Goal: Transaction & Acquisition: Download file/media

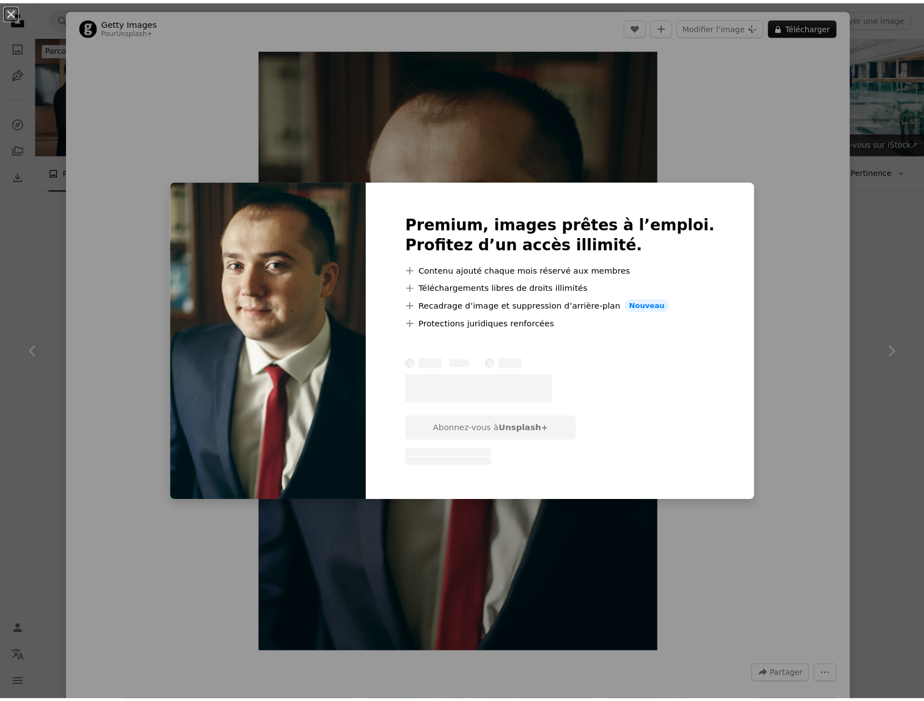
scroll to position [3108, 0]
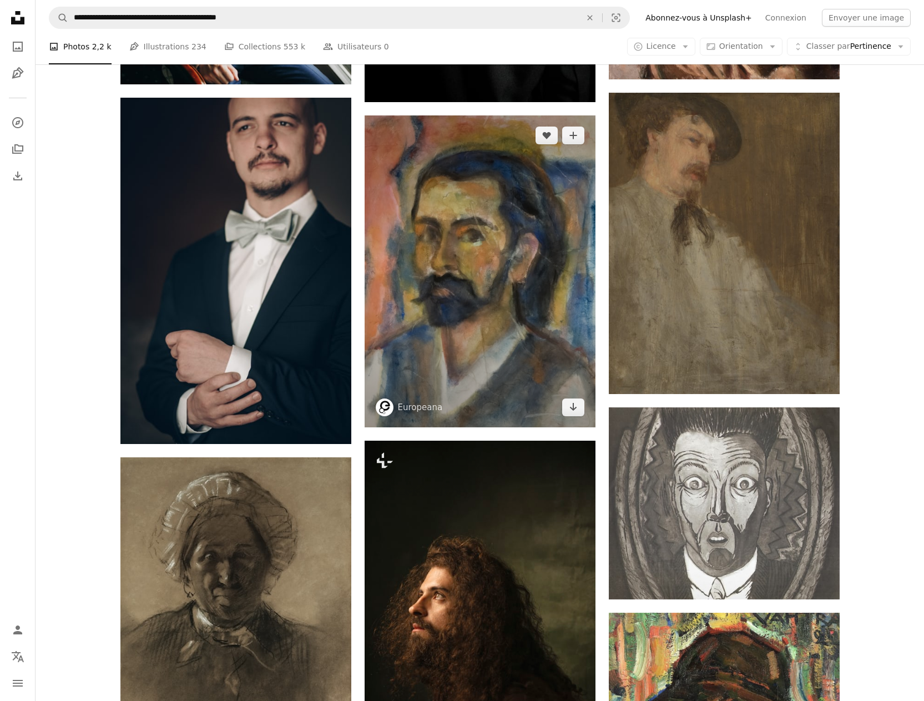
scroll to position [6049, 0]
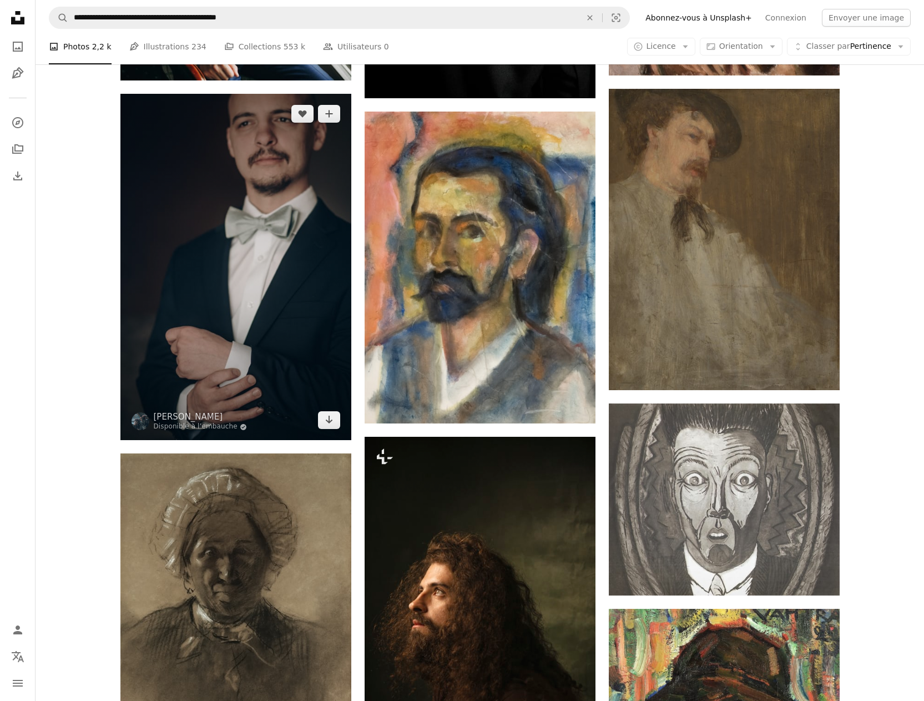
click at [282, 254] on img at bounding box center [235, 267] width 231 height 346
click at [249, 249] on img at bounding box center [235, 267] width 231 height 346
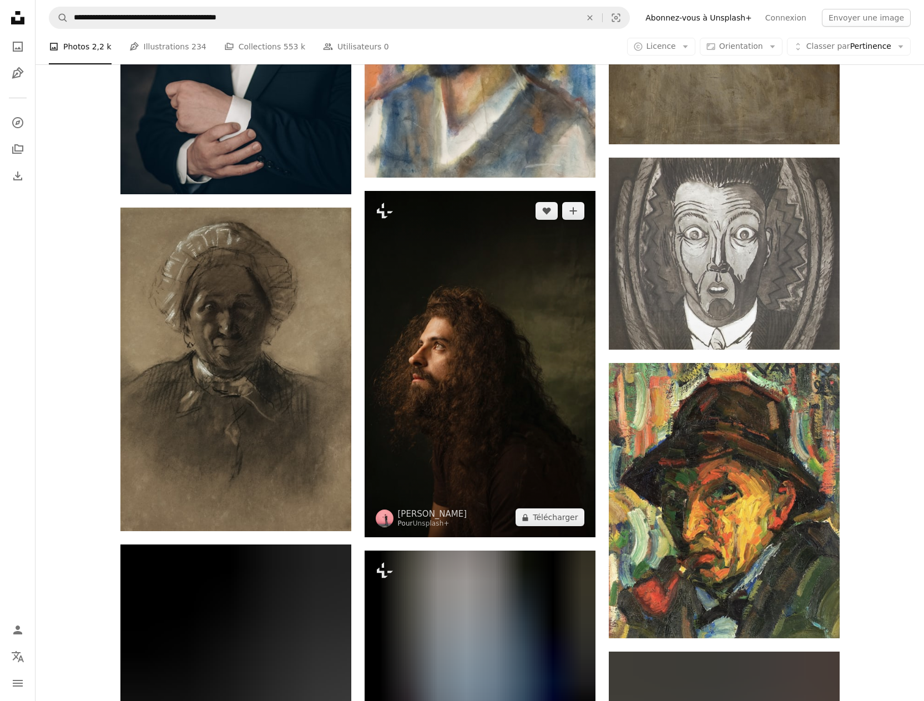
scroll to position [6326, 0]
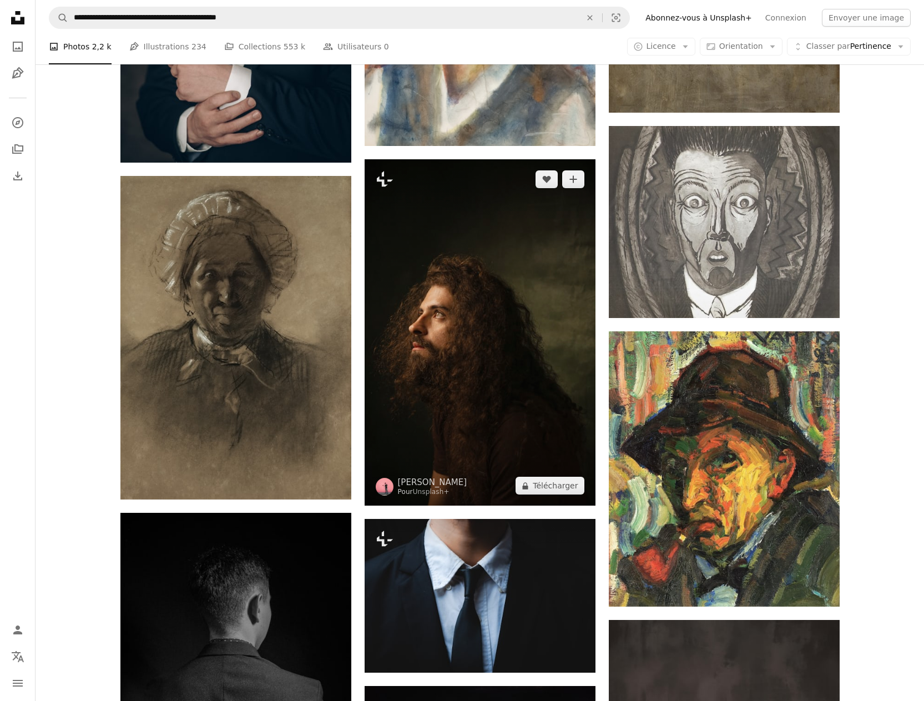
click at [462, 319] on img at bounding box center [480, 332] width 231 height 346
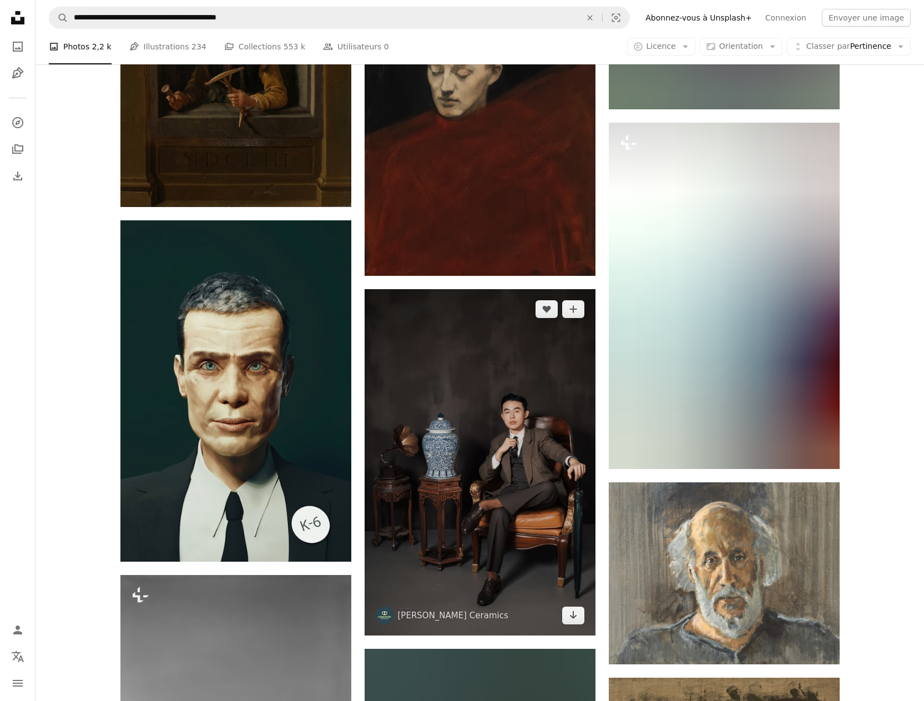
scroll to position [7547, 0]
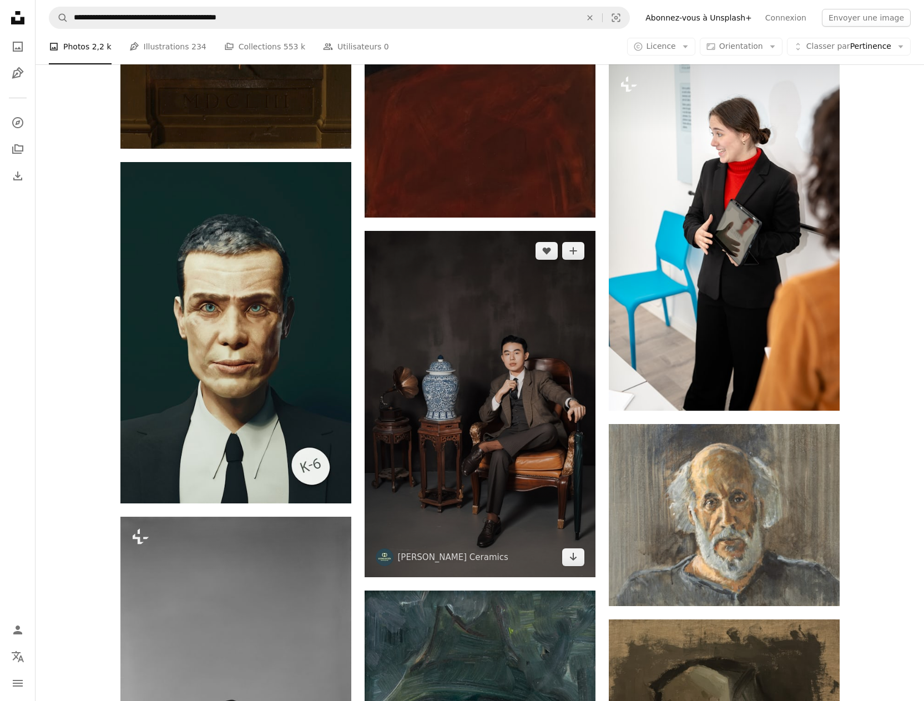
click at [516, 375] on img at bounding box center [480, 404] width 231 height 346
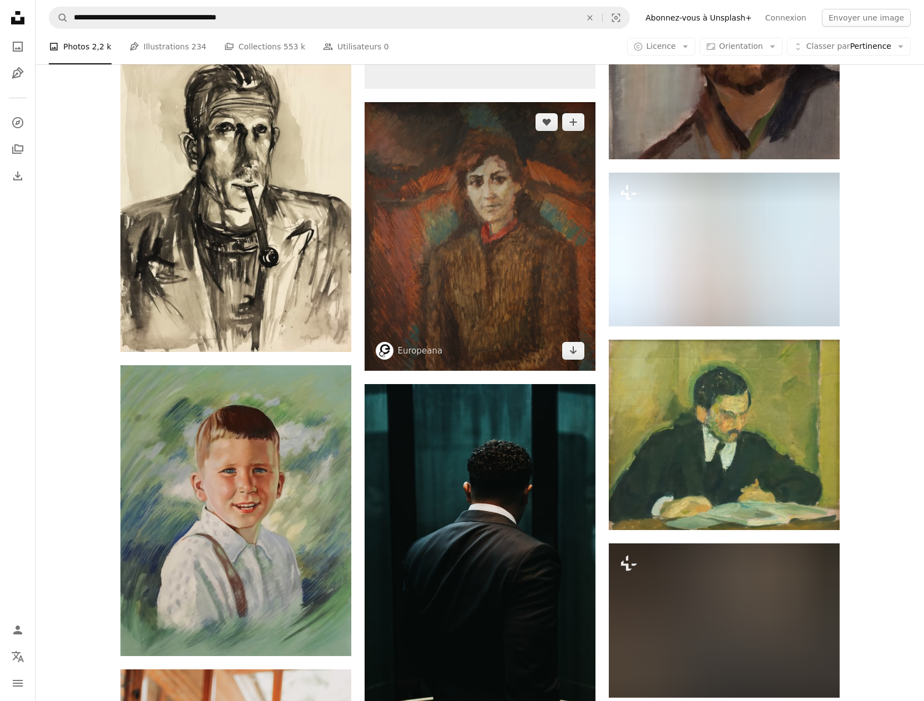
scroll to position [9046, 0]
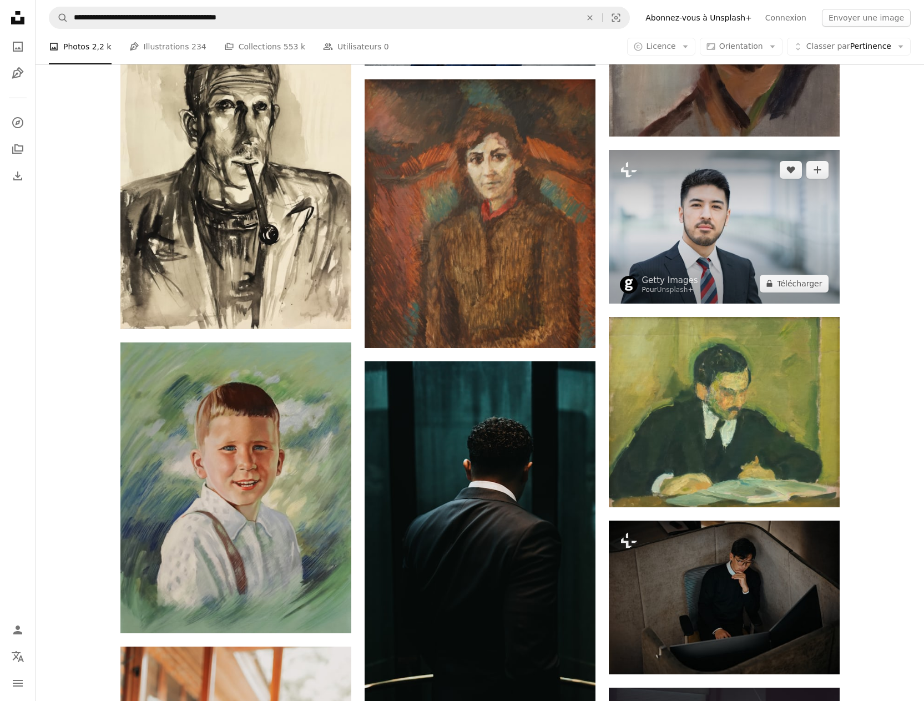
click at [704, 209] on img at bounding box center [724, 227] width 231 height 154
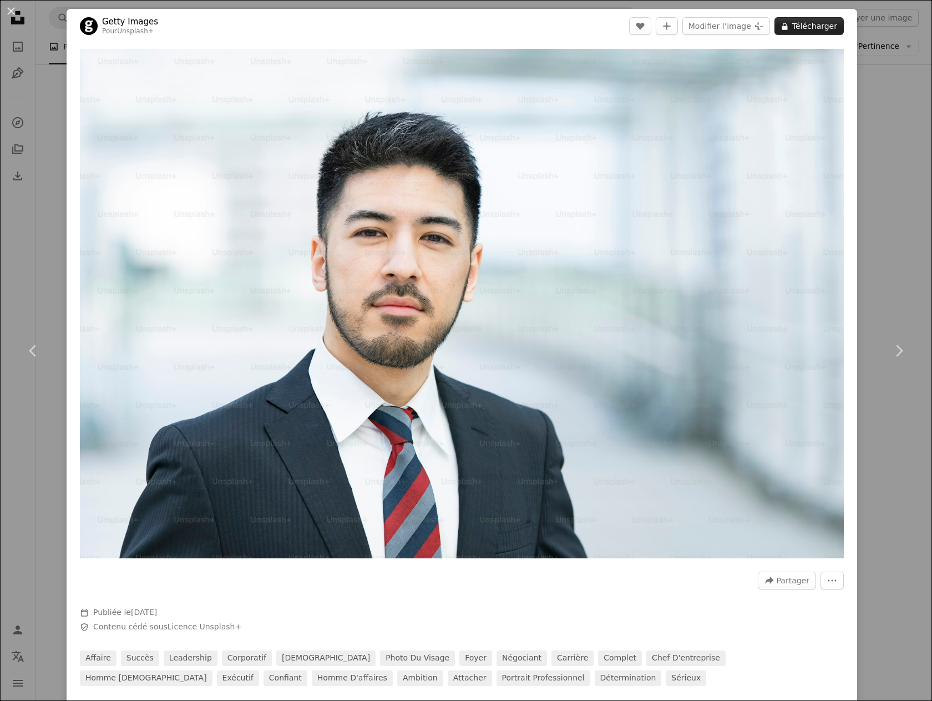
click at [803, 21] on button "A lock Télécharger" at bounding box center [809, 26] width 69 height 18
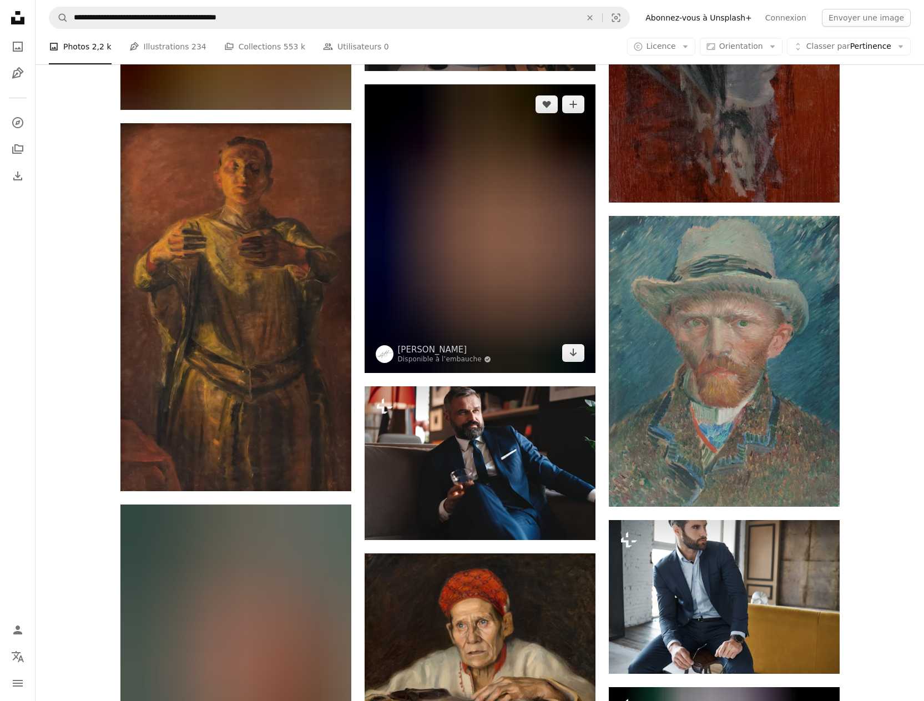
scroll to position [13430, 0]
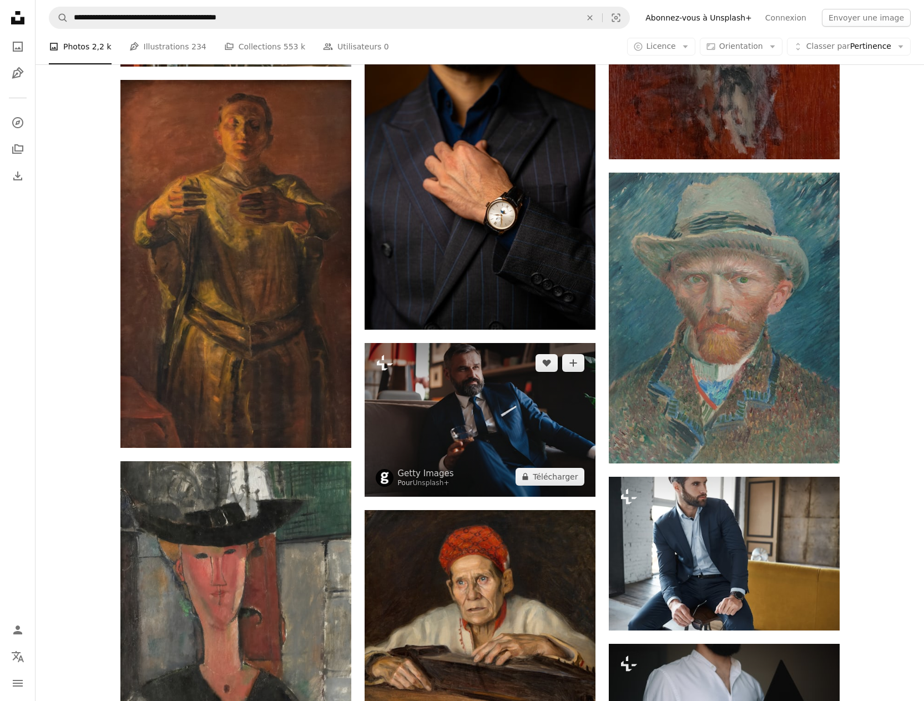
click at [474, 386] on img at bounding box center [480, 420] width 231 height 154
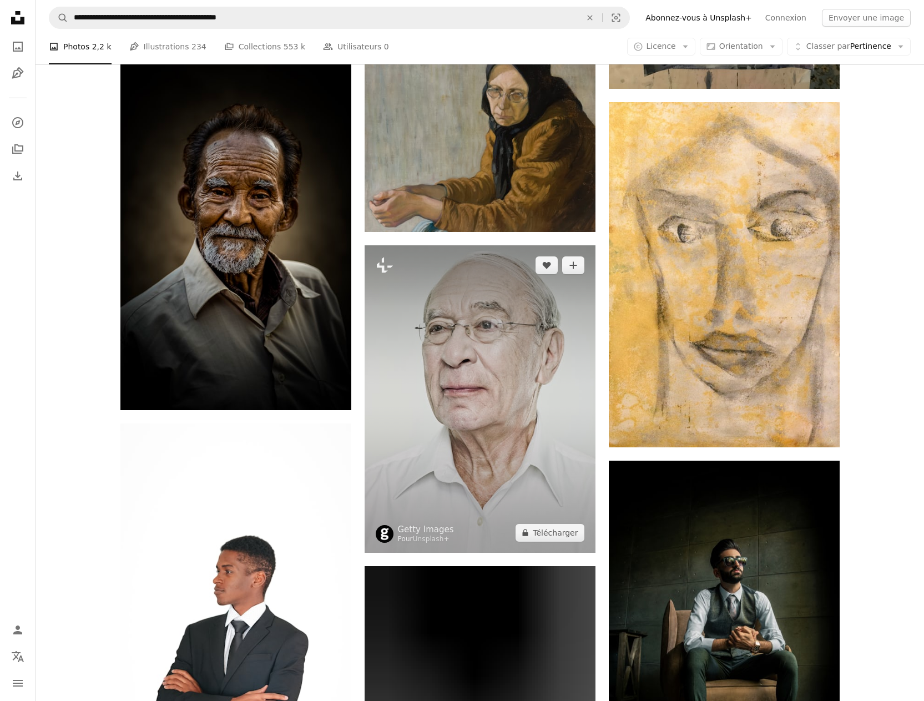
scroll to position [14484, 0]
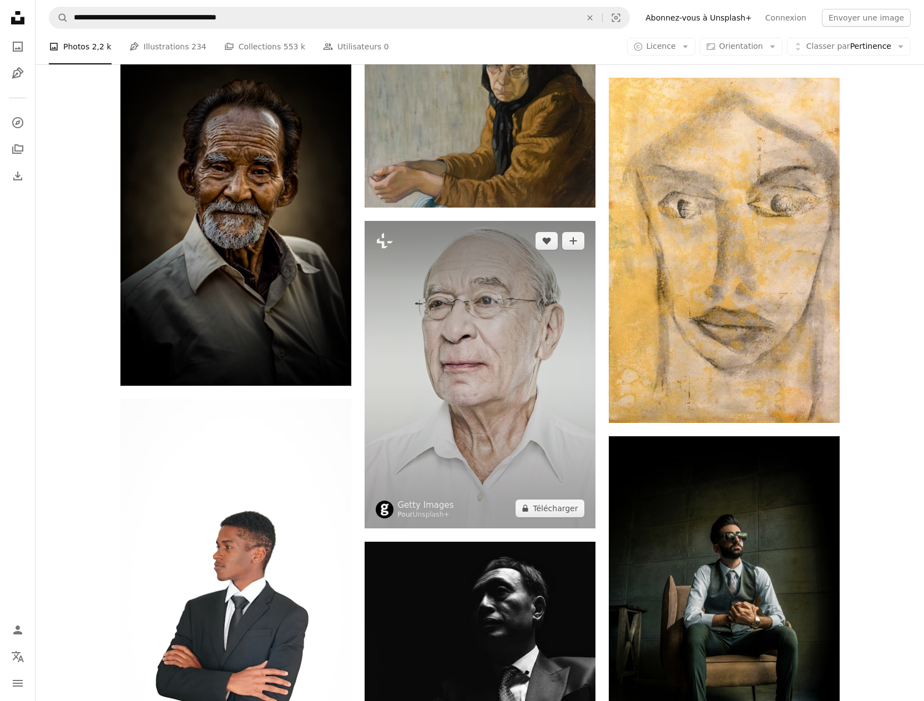
click at [470, 355] on img at bounding box center [480, 374] width 231 height 307
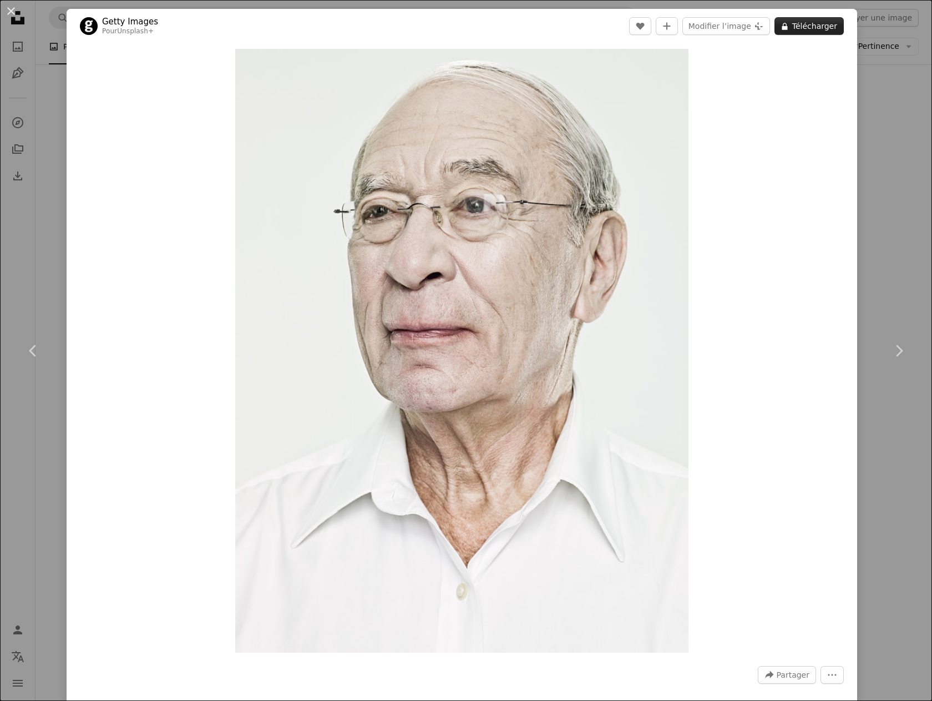
click at [802, 21] on button "A lock Télécharger" at bounding box center [809, 26] width 69 height 18
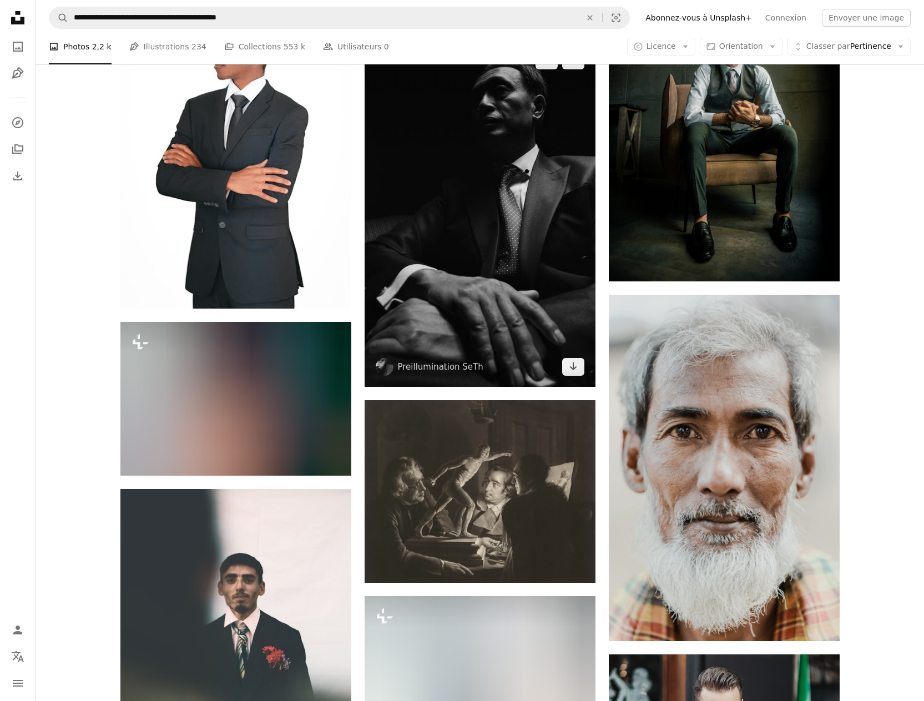
scroll to position [15039, 0]
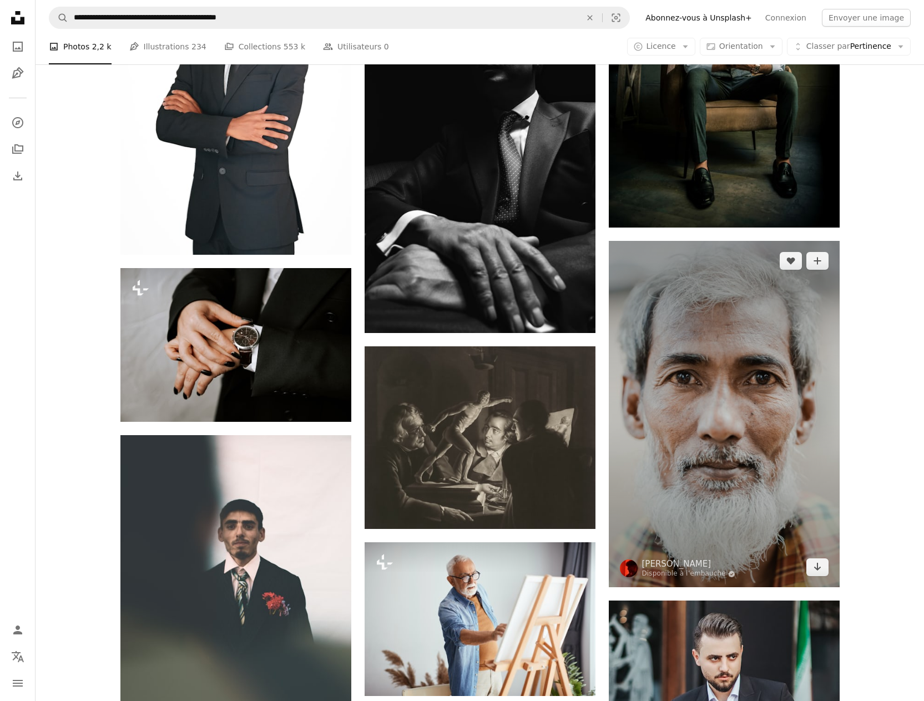
click at [735, 393] on img at bounding box center [724, 414] width 231 height 346
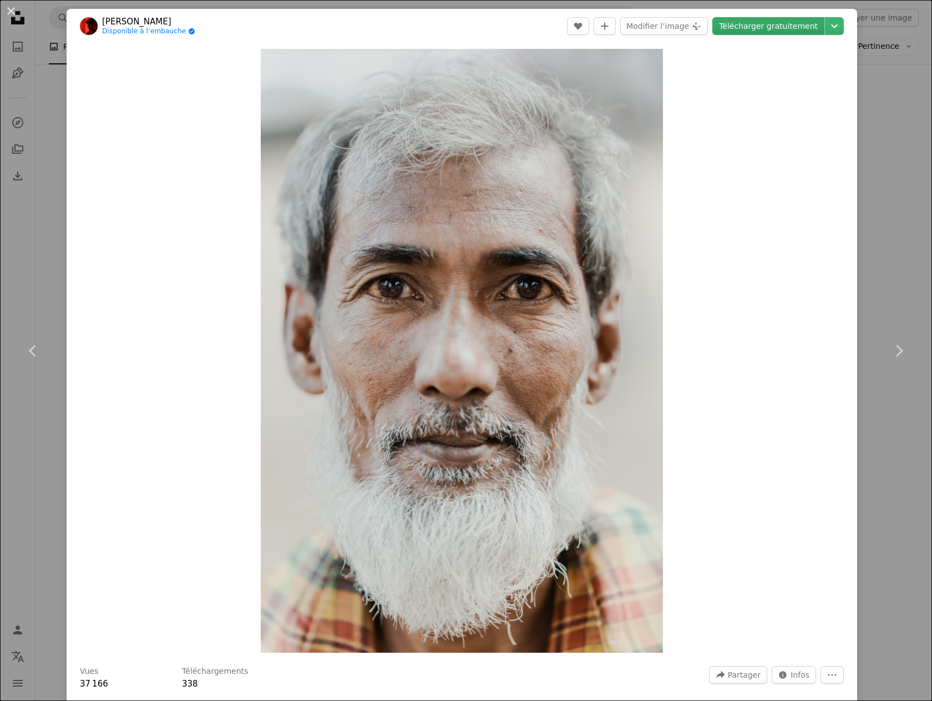
click at [759, 26] on link "Télécharger gratuitement" at bounding box center [769, 26] width 112 height 18
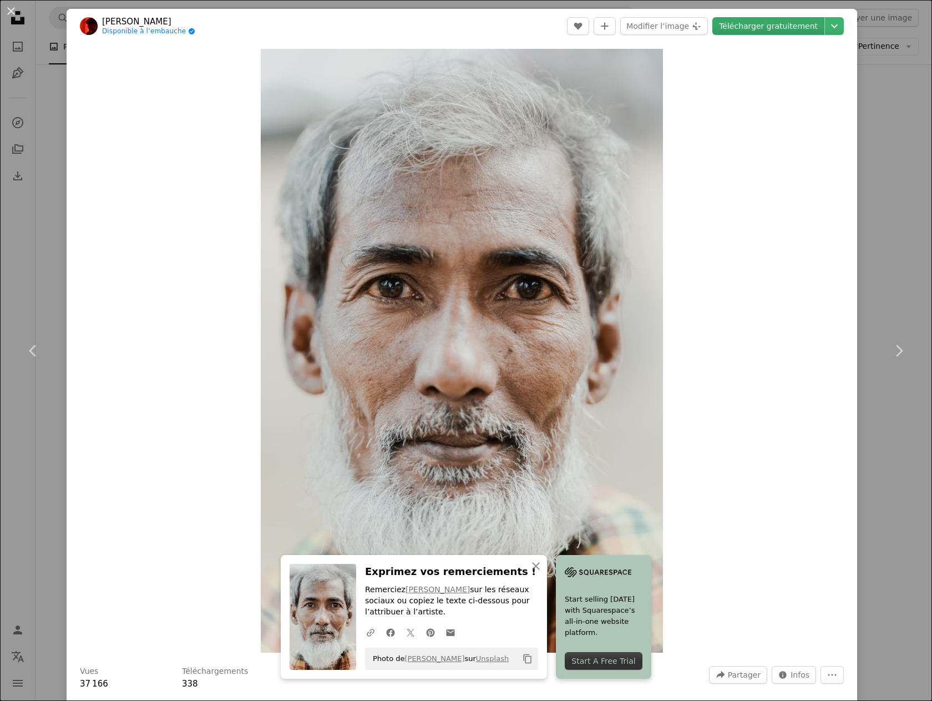
click at [754, 22] on link "Télécharger gratuitement" at bounding box center [769, 26] width 112 height 18
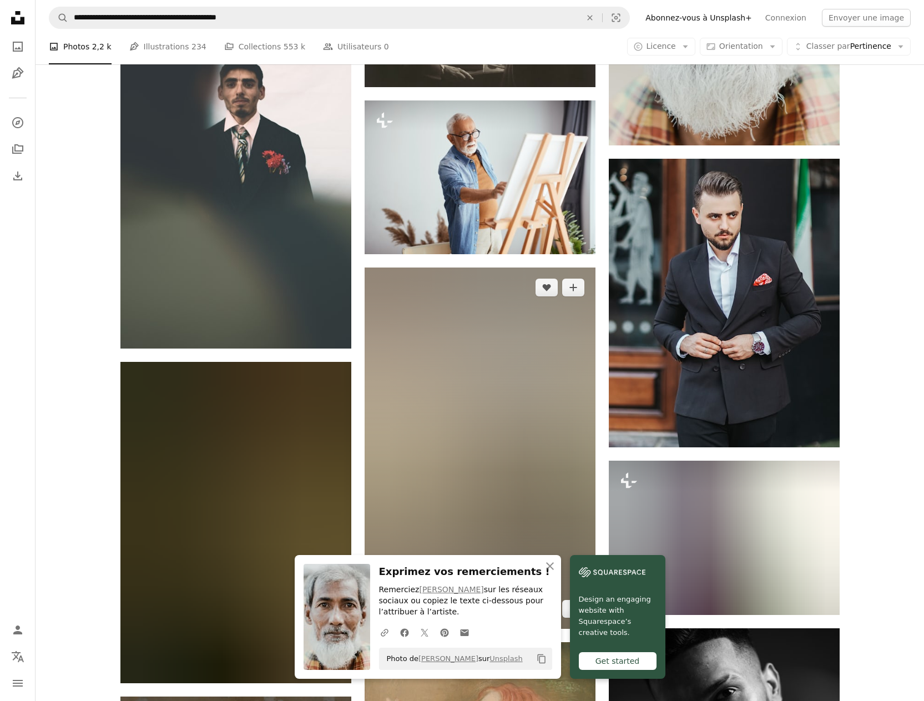
scroll to position [15483, 0]
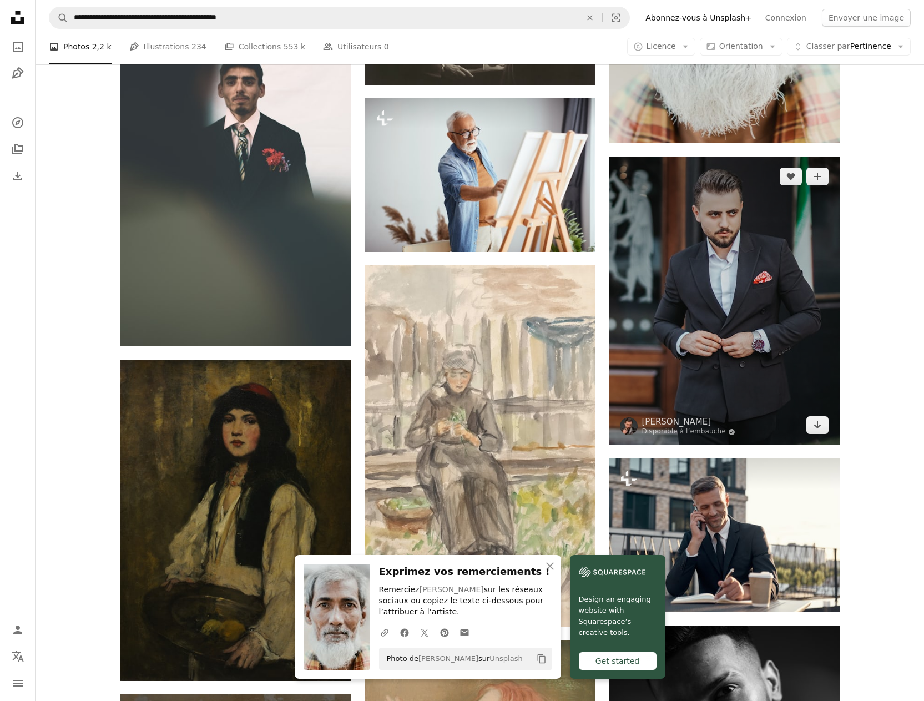
click at [709, 296] on img at bounding box center [724, 300] width 231 height 289
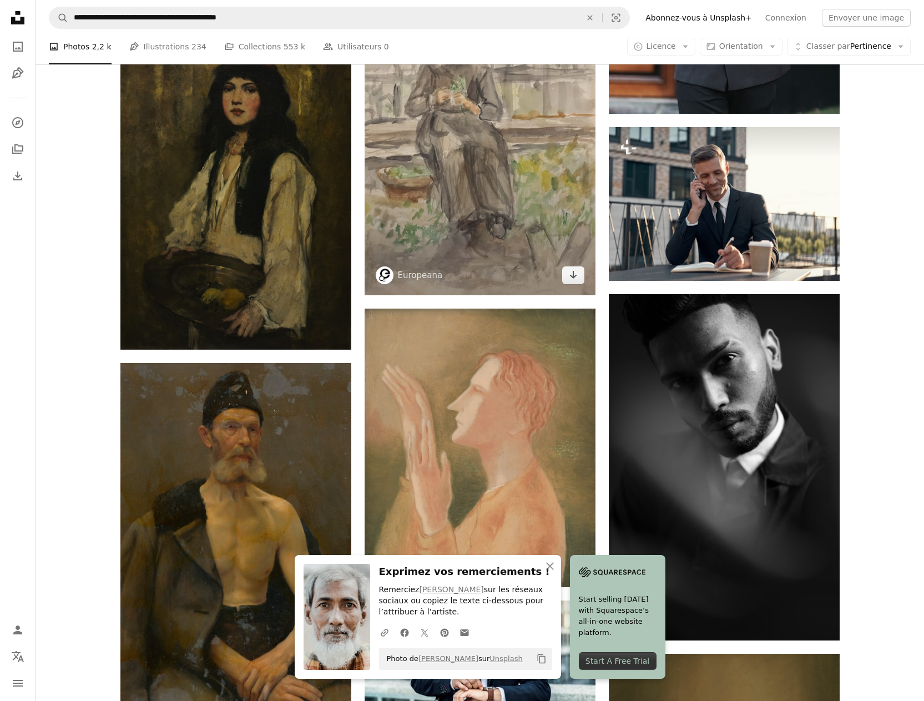
scroll to position [15816, 0]
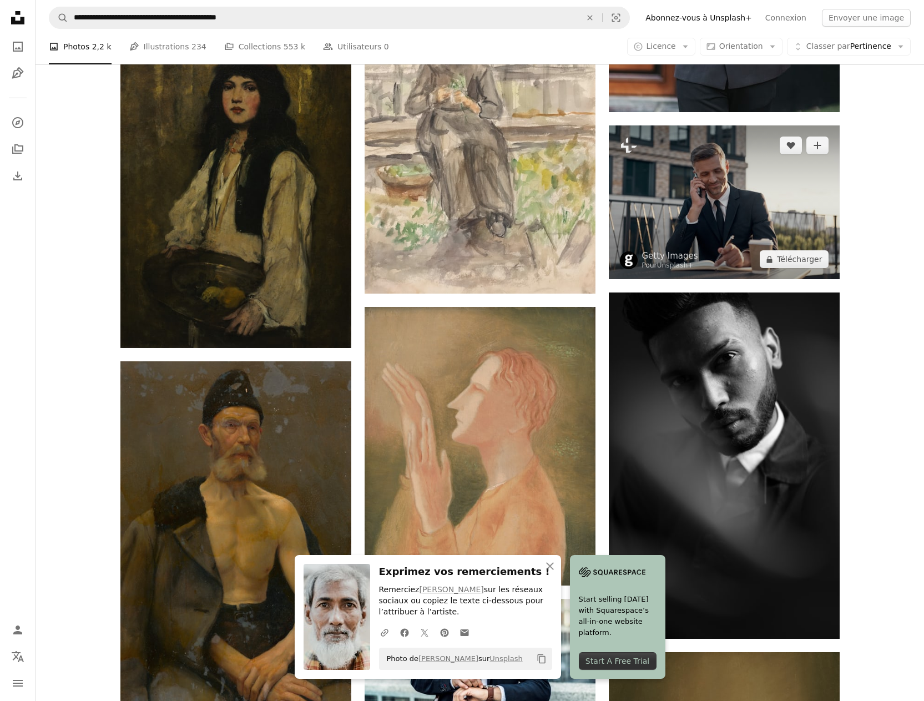
click at [721, 195] on img at bounding box center [724, 202] width 231 height 154
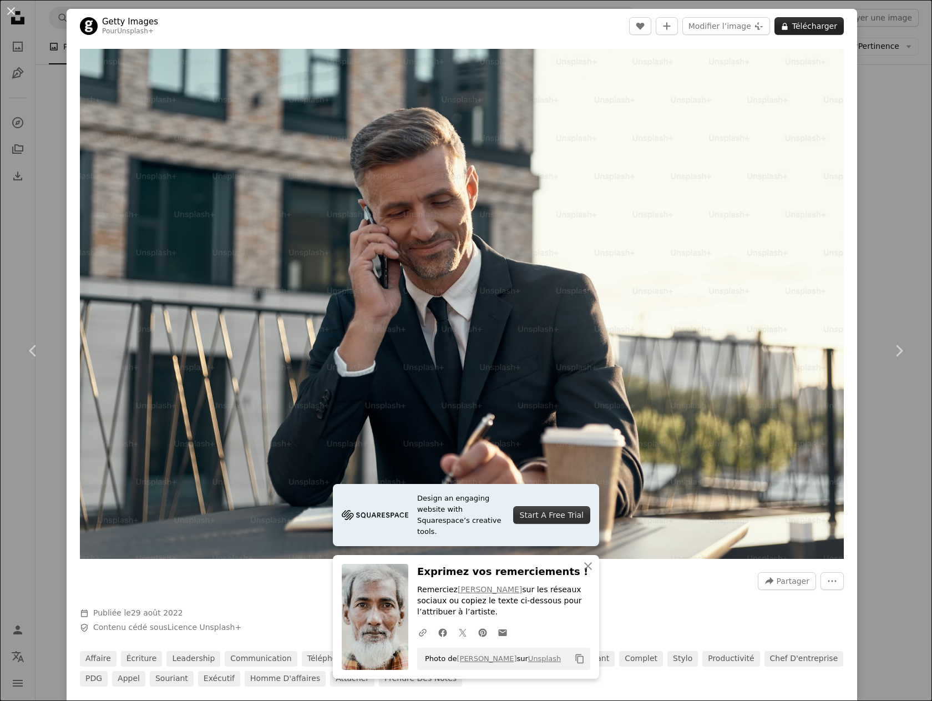
click at [802, 27] on button "A lock Télécharger" at bounding box center [809, 26] width 69 height 18
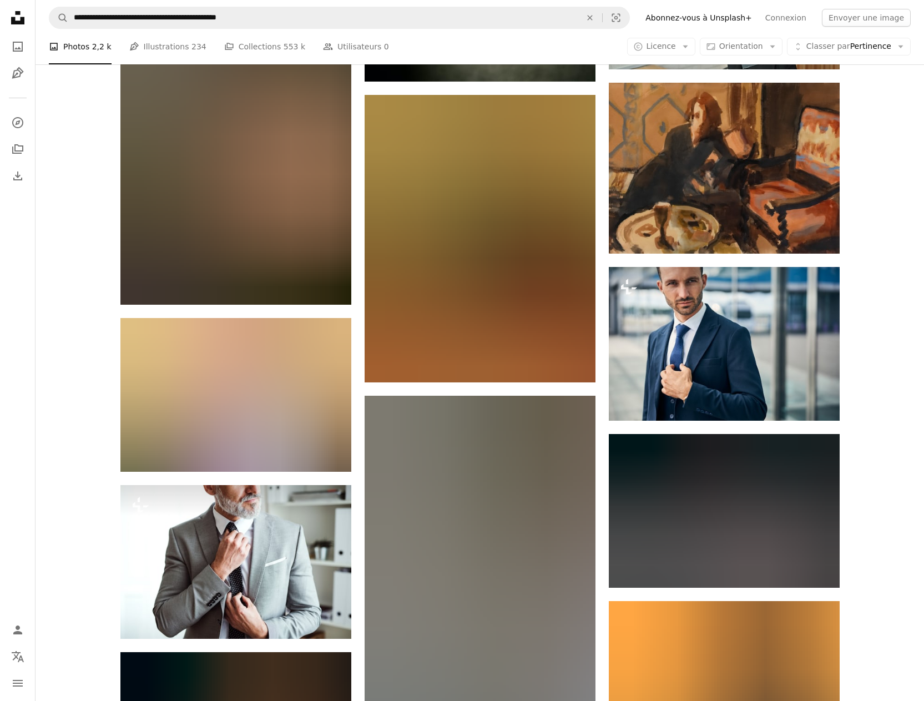
scroll to position [16981, 0]
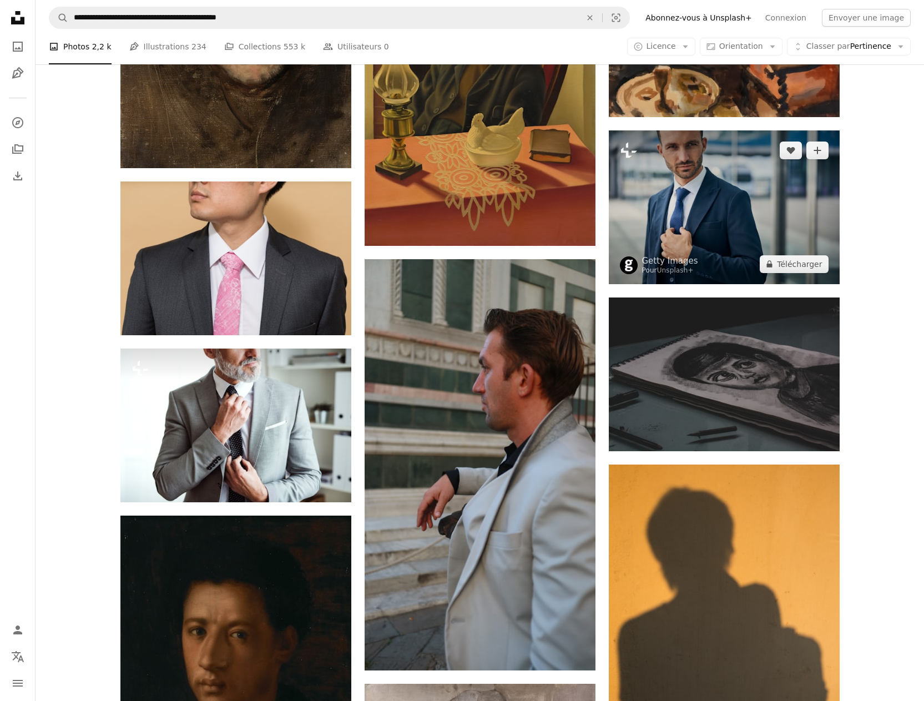
click at [690, 195] on img at bounding box center [724, 207] width 231 height 154
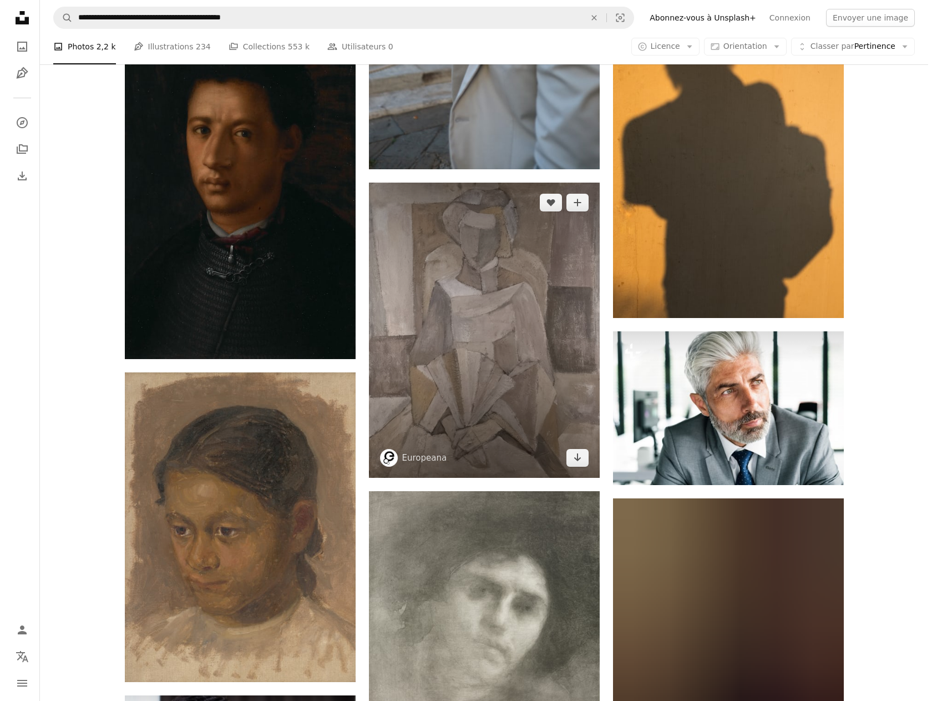
scroll to position [17536, 0]
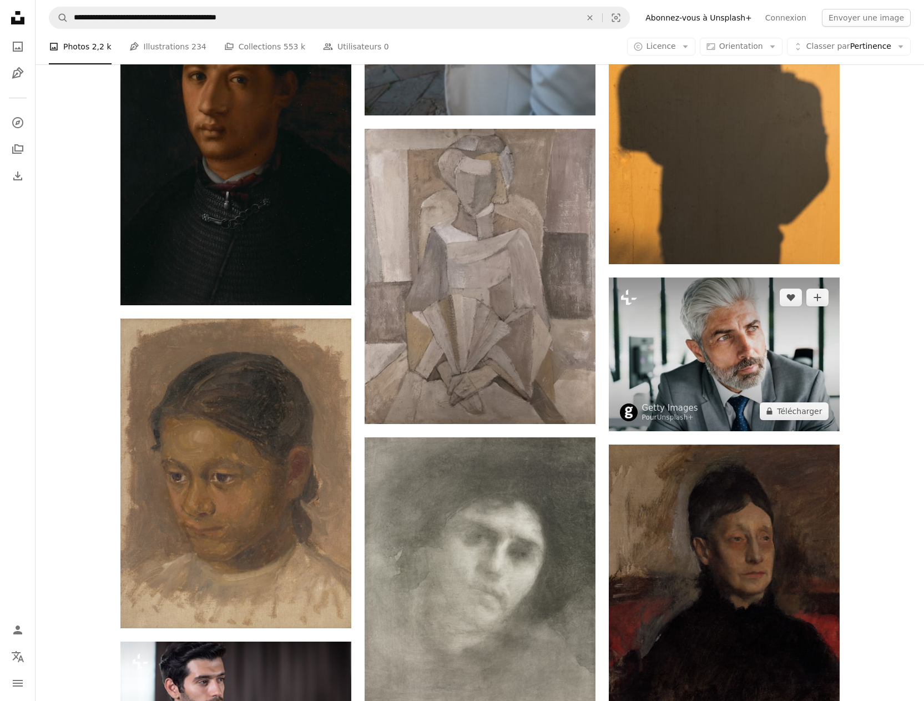
click at [749, 346] on img at bounding box center [724, 354] width 231 height 154
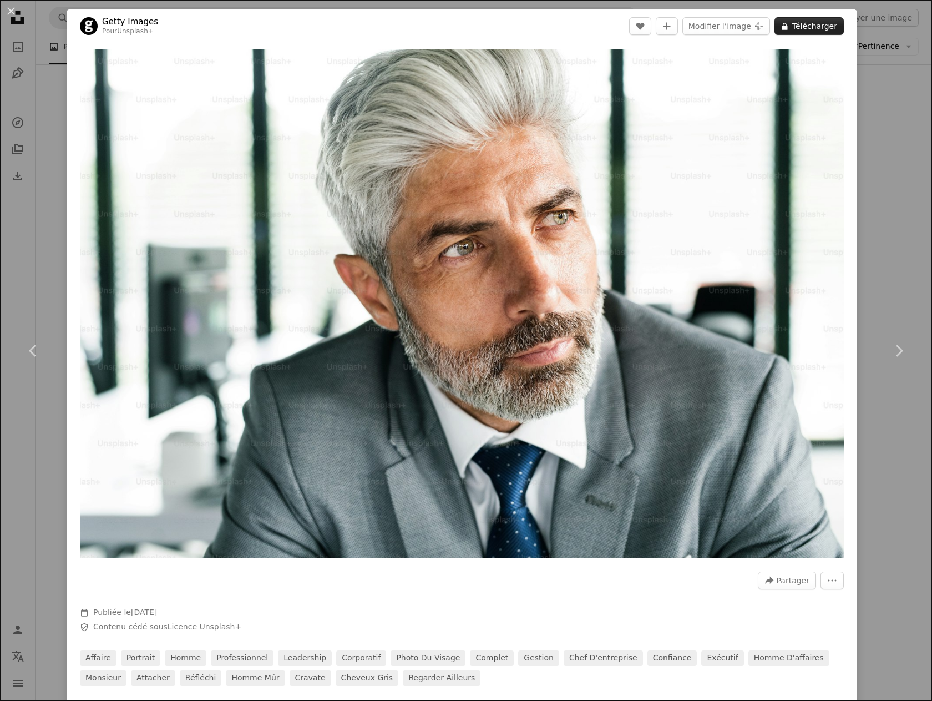
click at [809, 25] on button "A lock Télécharger" at bounding box center [809, 26] width 69 height 18
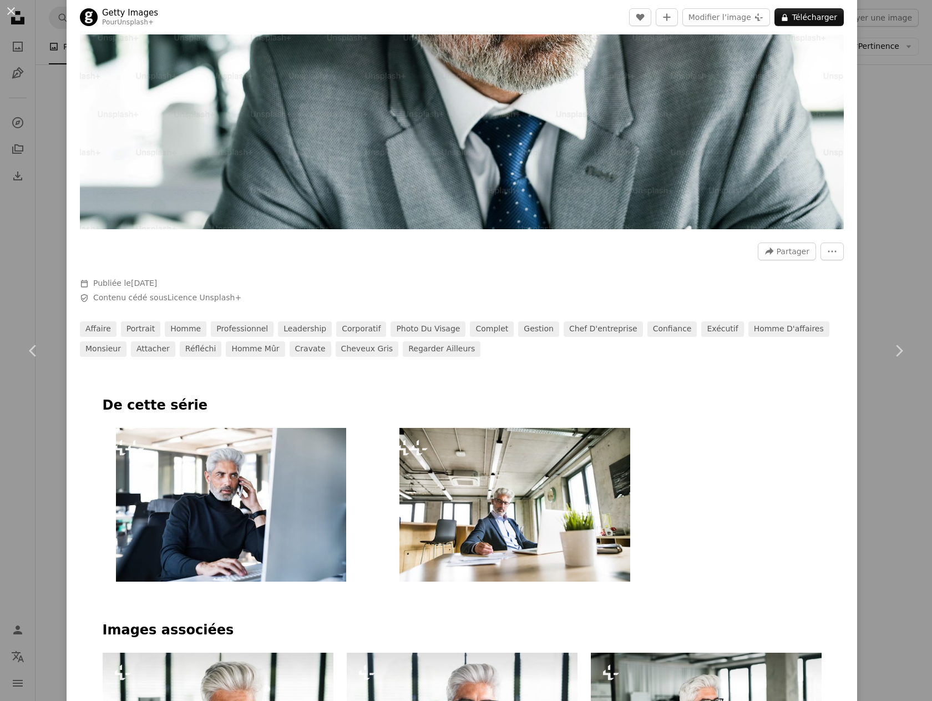
scroll to position [333, 0]
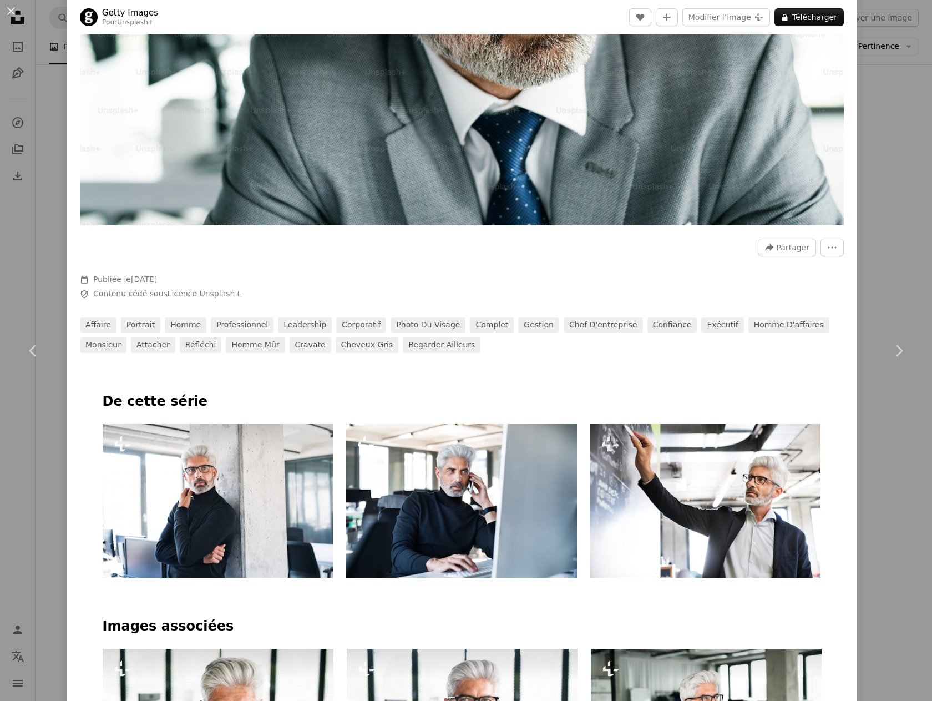
click at [197, 468] on img at bounding box center [218, 501] width 231 height 154
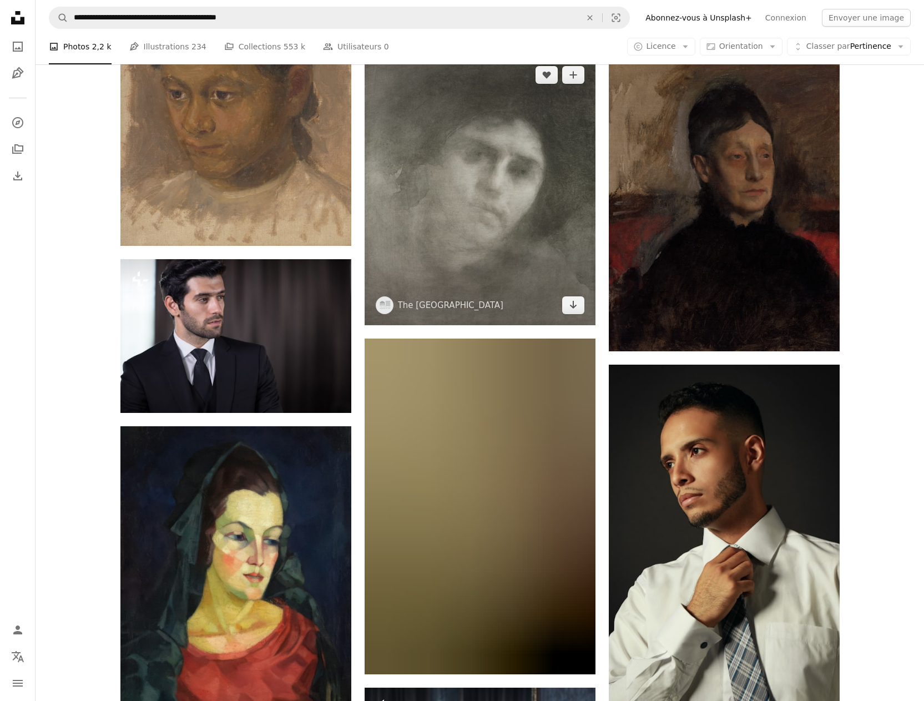
scroll to position [17925, 0]
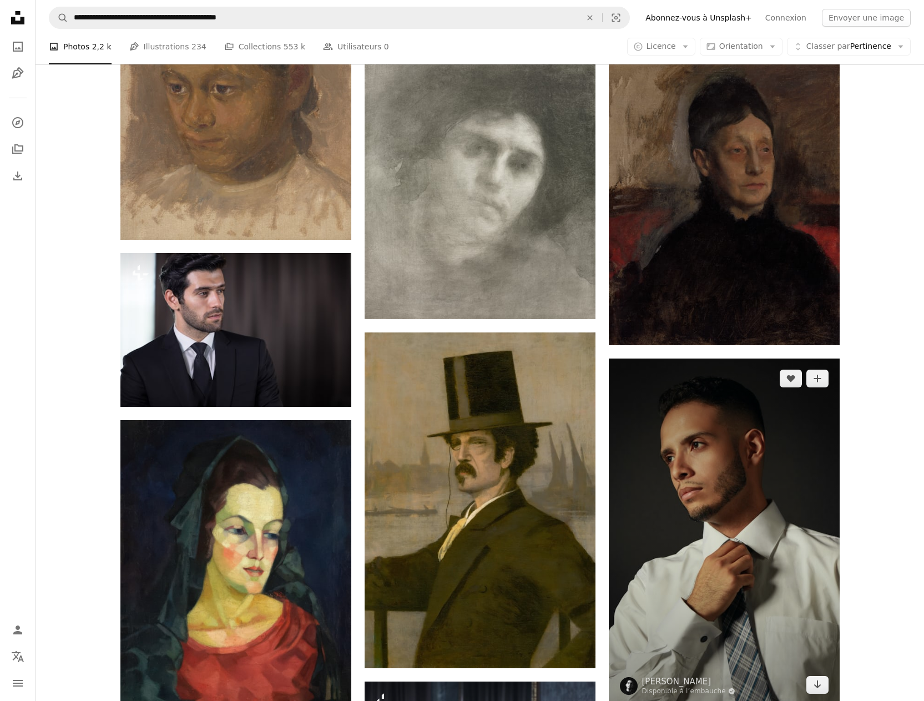
click at [713, 491] on img at bounding box center [724, 531] width 231 height 346
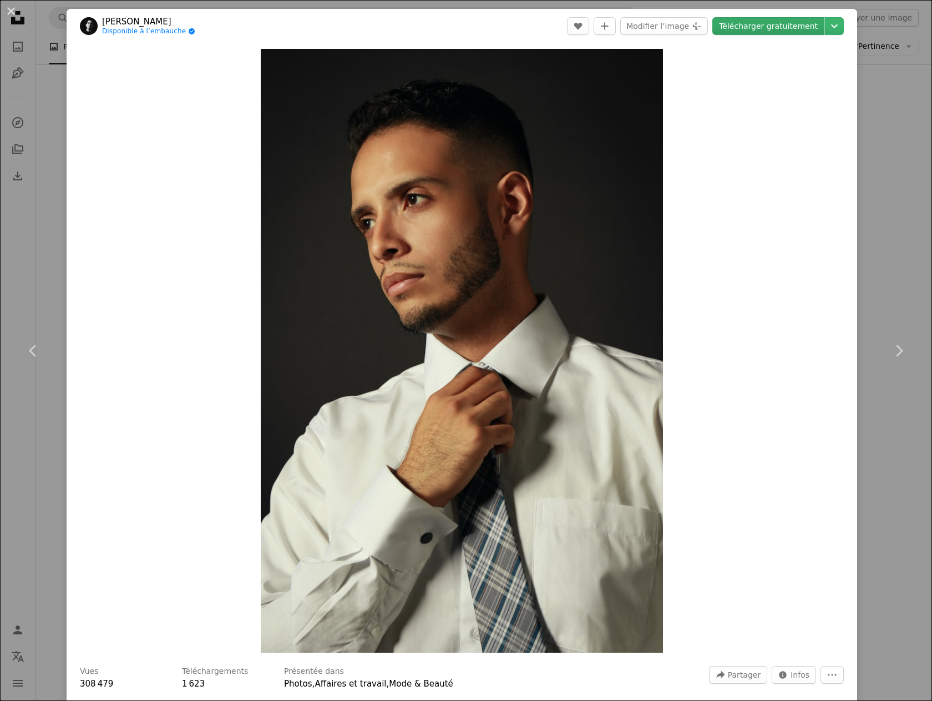
click at [769, 26] on link "Télécharger gratuitement" at bounding box center [769, 26] width 112 height 18
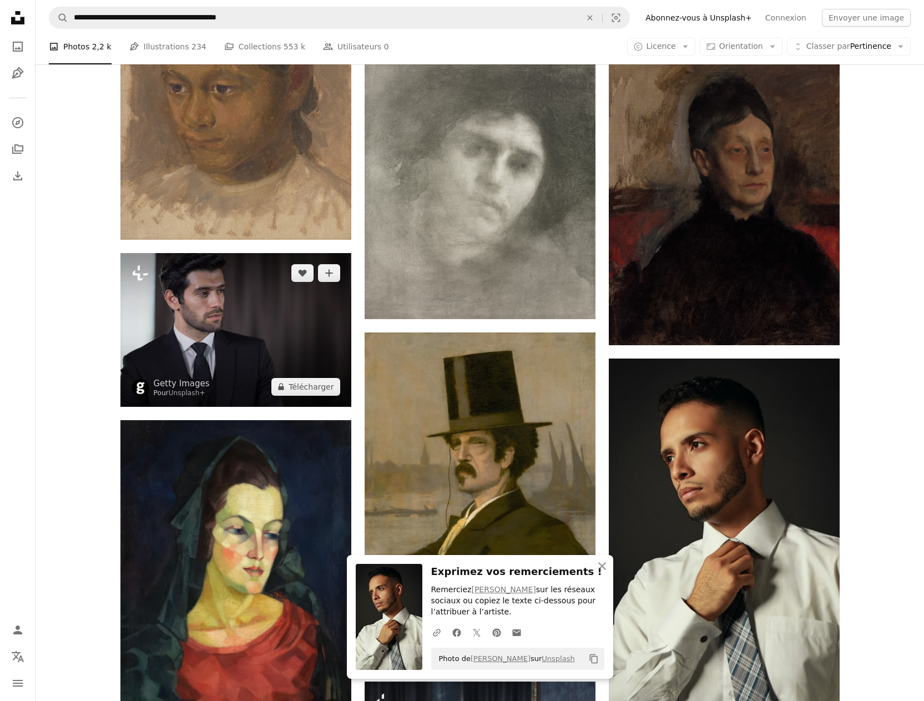
click at [203, 326] on img at bounding box center [235, 330] width 231 height 154
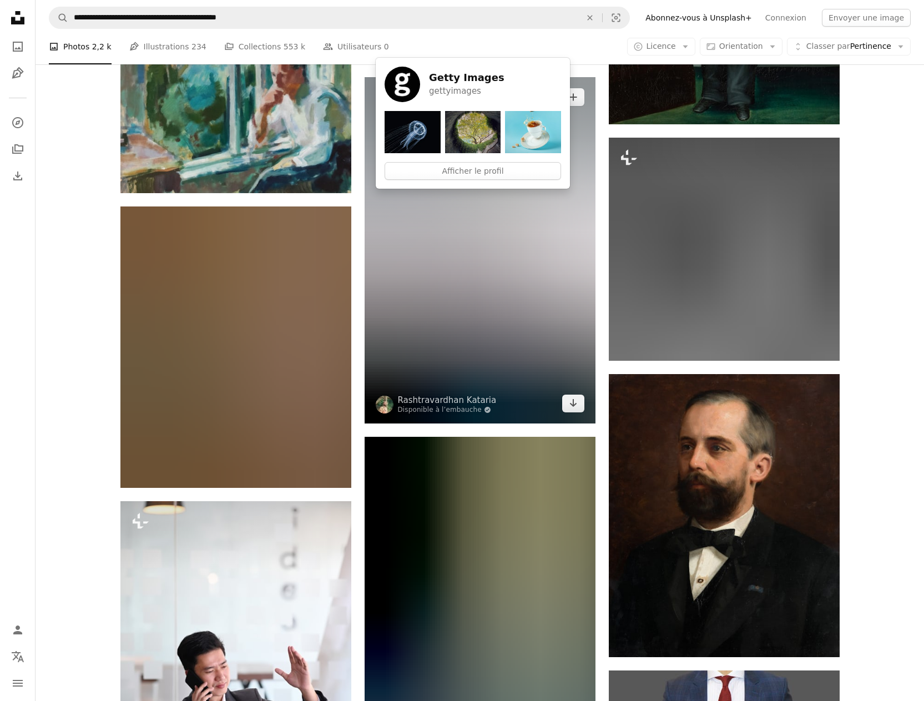
scroll to position [21254, 0]
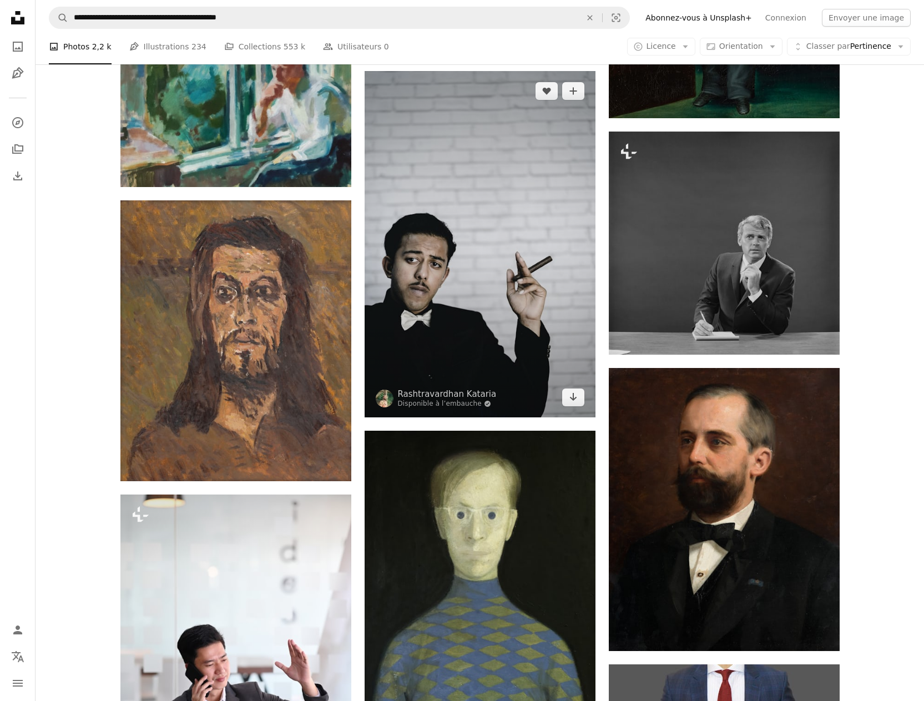
click at [409, 257] on img at bounding box center [480, 244] width 231 height 346
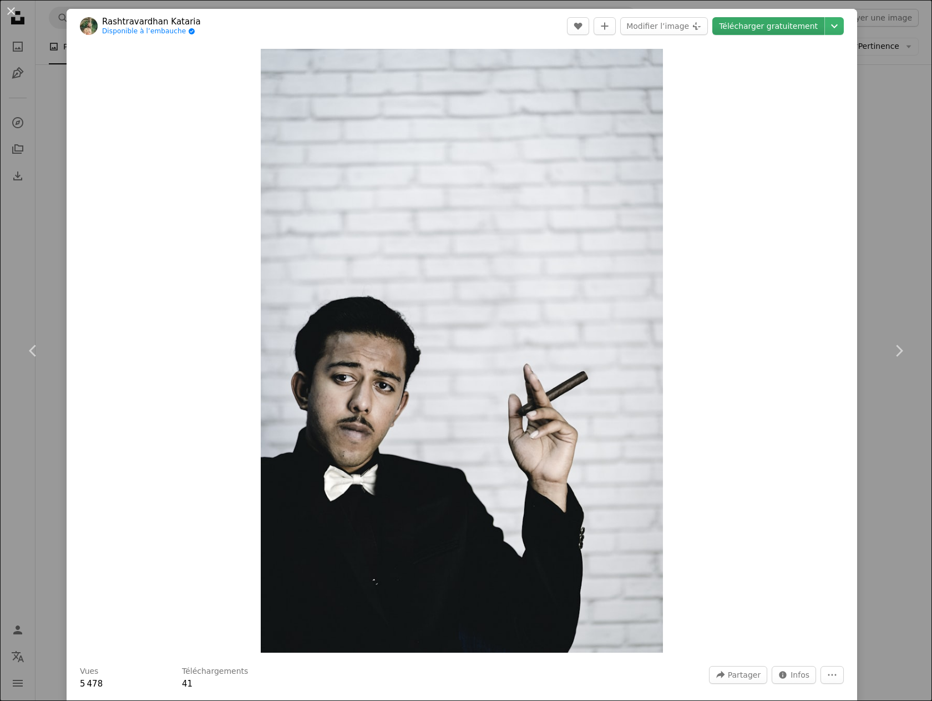
click at [763, 27] on link "Télécharger gratuitement" at bounding box center [769, 26] width 112 height 18
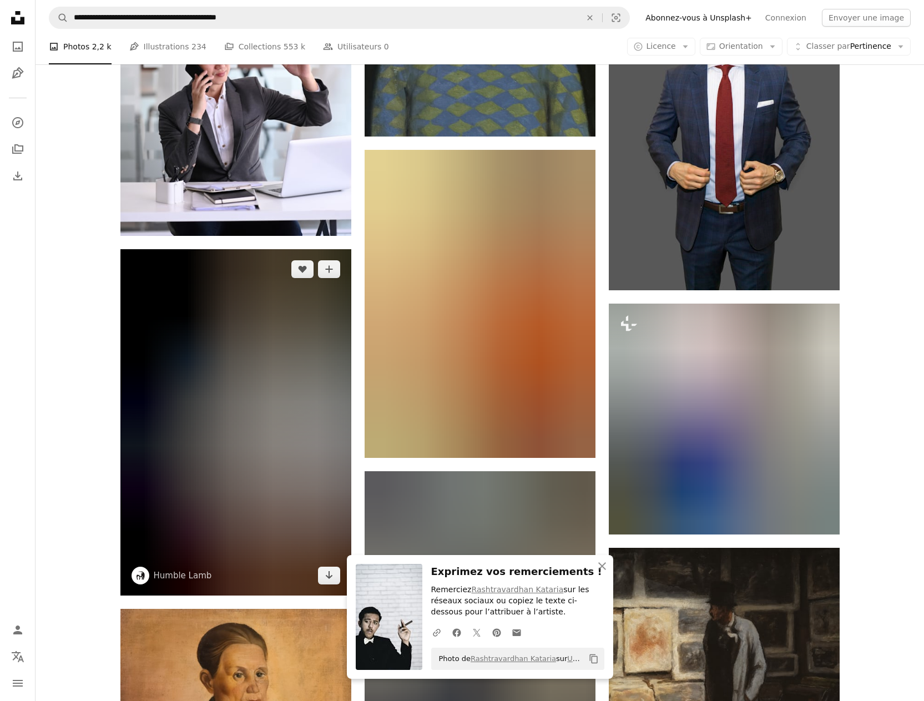
scroll to position [21865, 0]
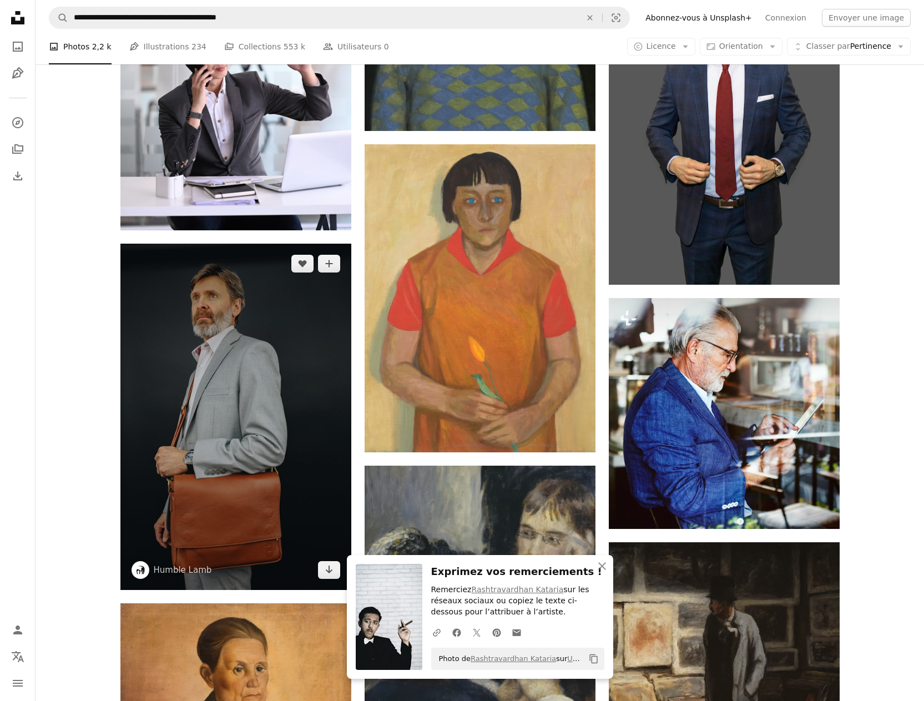
click at [200, 356] on img at bounding box center [235, 417] width 231 height 346
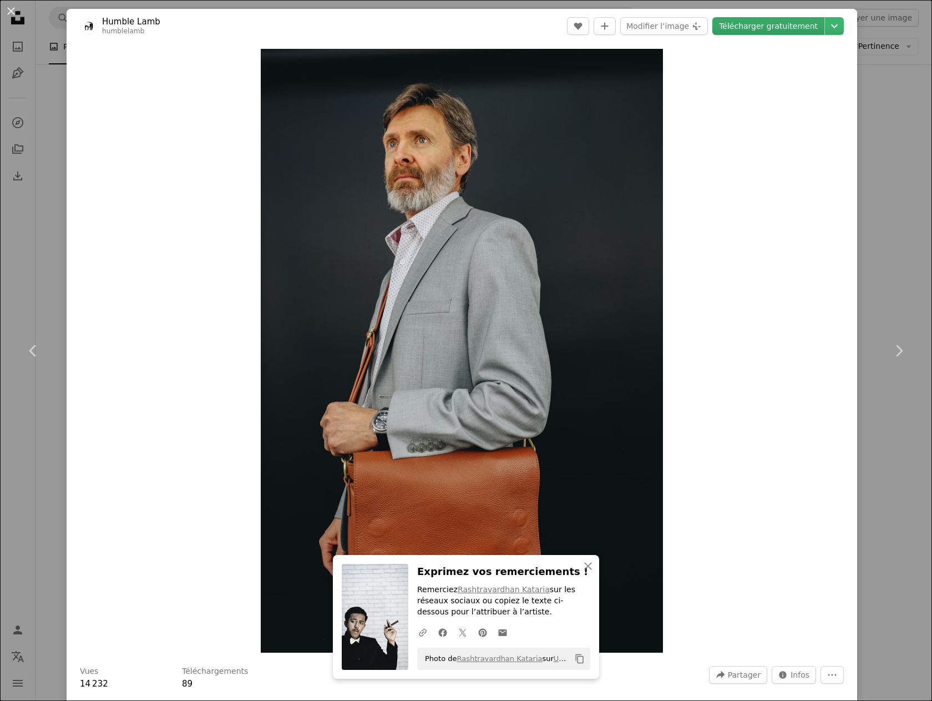
click at [758, 25] on link "Télécharger gratuitement" at bounding box center [769, 26] width 112 height 18
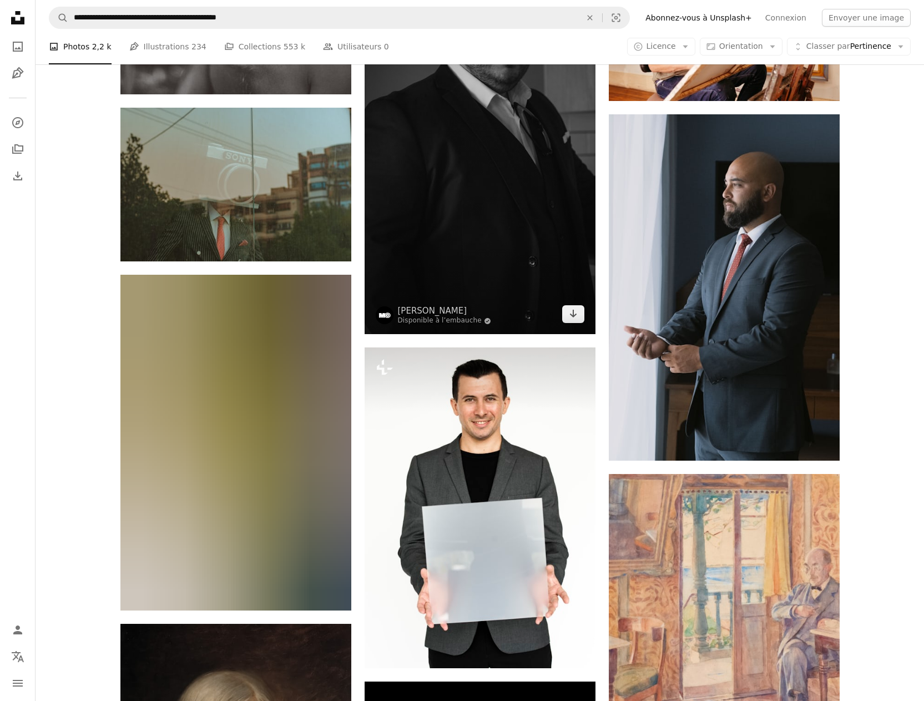
scroll to position [25361, 0]
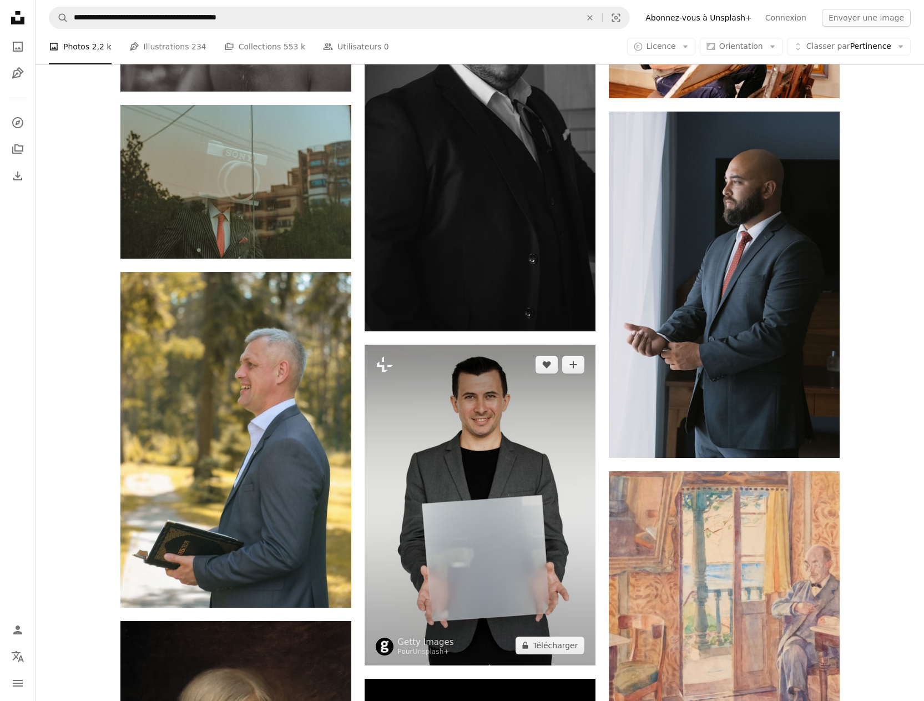
click at [482, 419] on img at bounding box center [480, 505] width 231 height 320
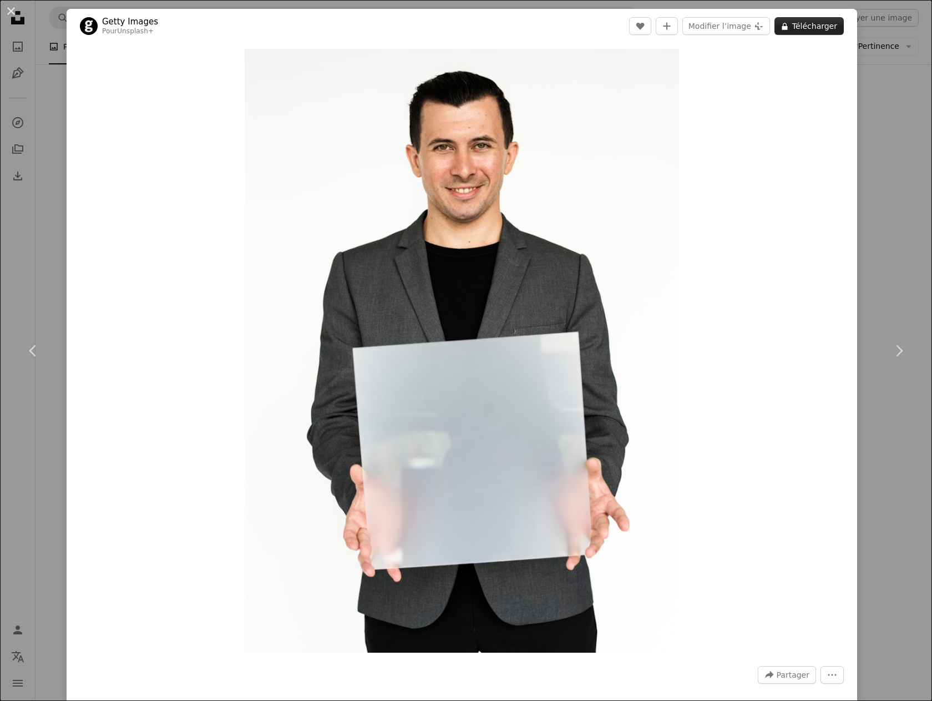
click at [803, 24] on button "A lock Télécharger" at bounding box center [809, 26] width 69 height 18
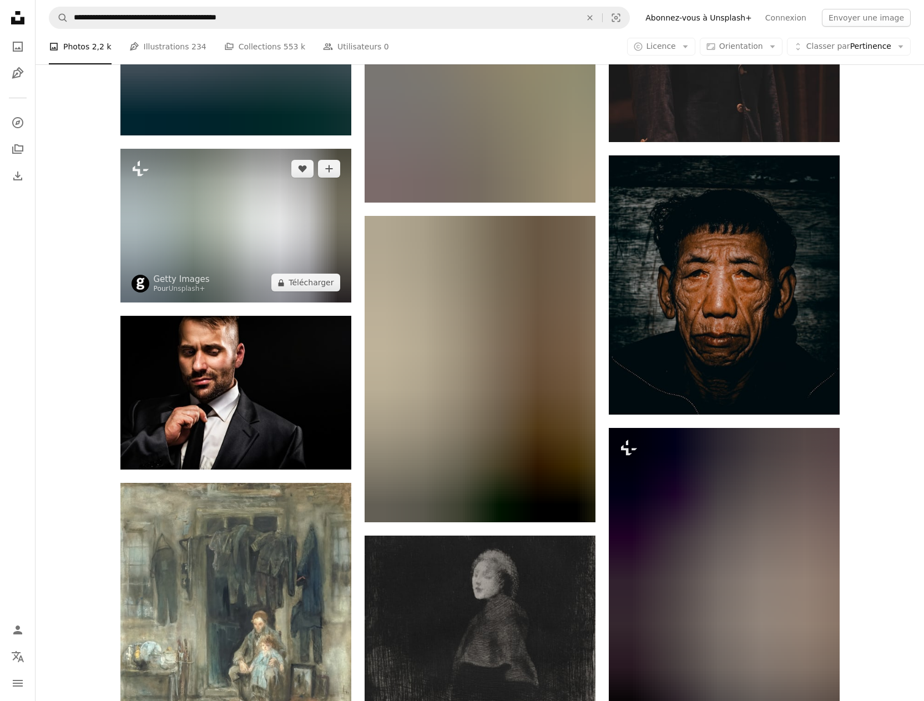
scroll to position [26637, 0]
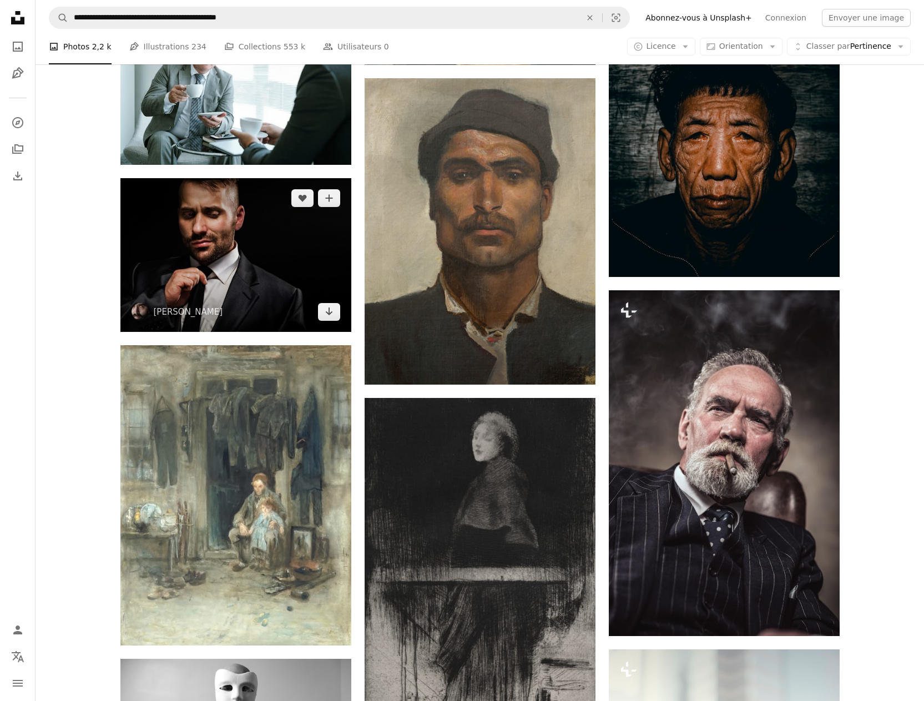
click at [229, 254] on img at bounding box center [235, 255] width 231 height 154
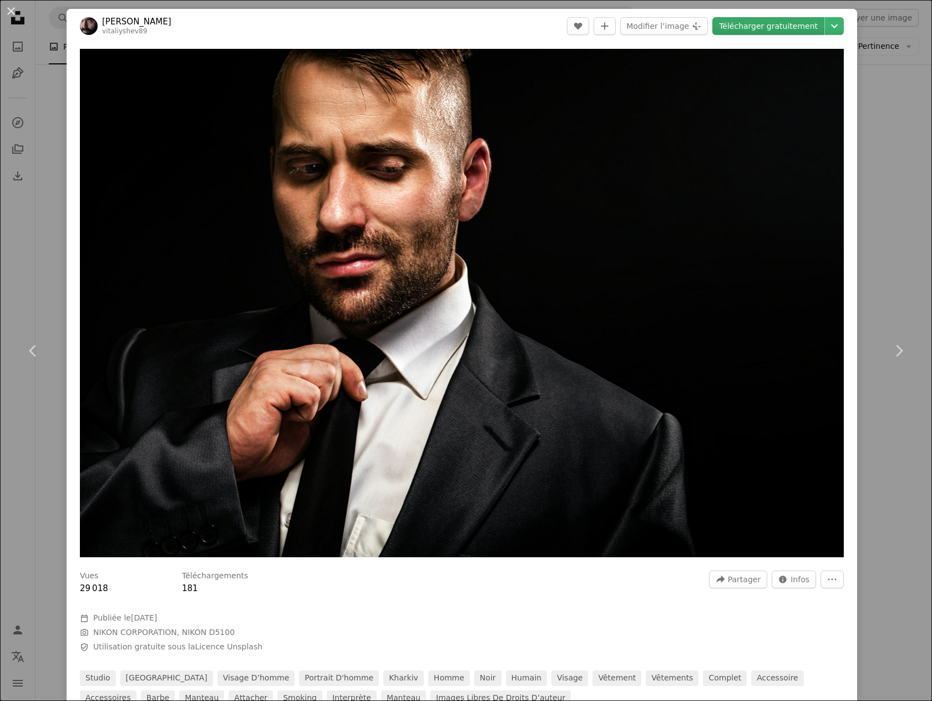
click at [750, 23] on link "Télécharger gratuitement" at bounding box center [769, 26] width 112 height 18
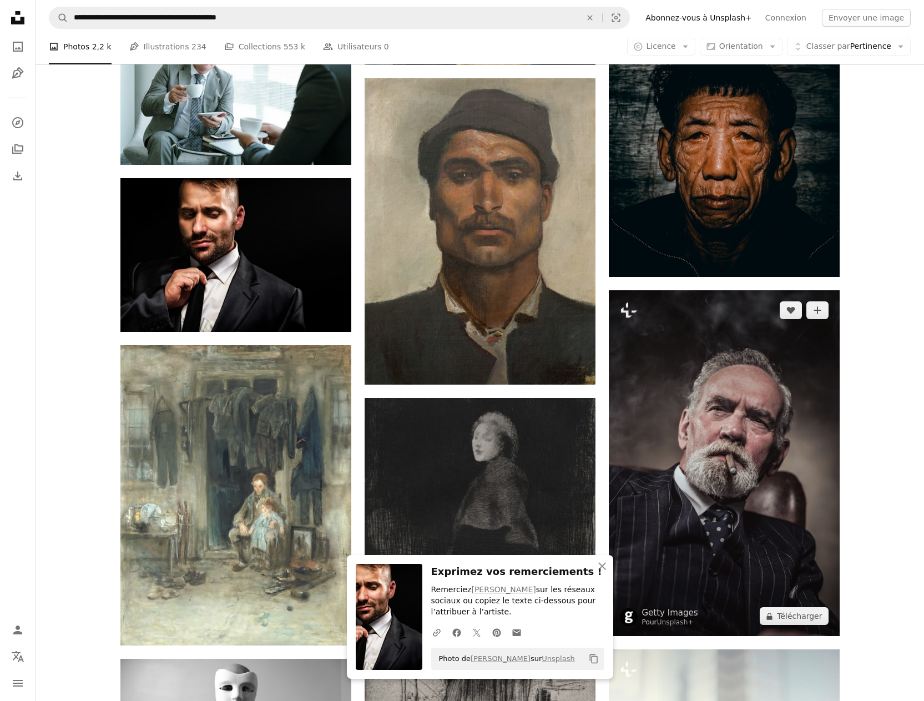
click at [738, 466] on img at bounding box center [724, 463] width 231 height 346
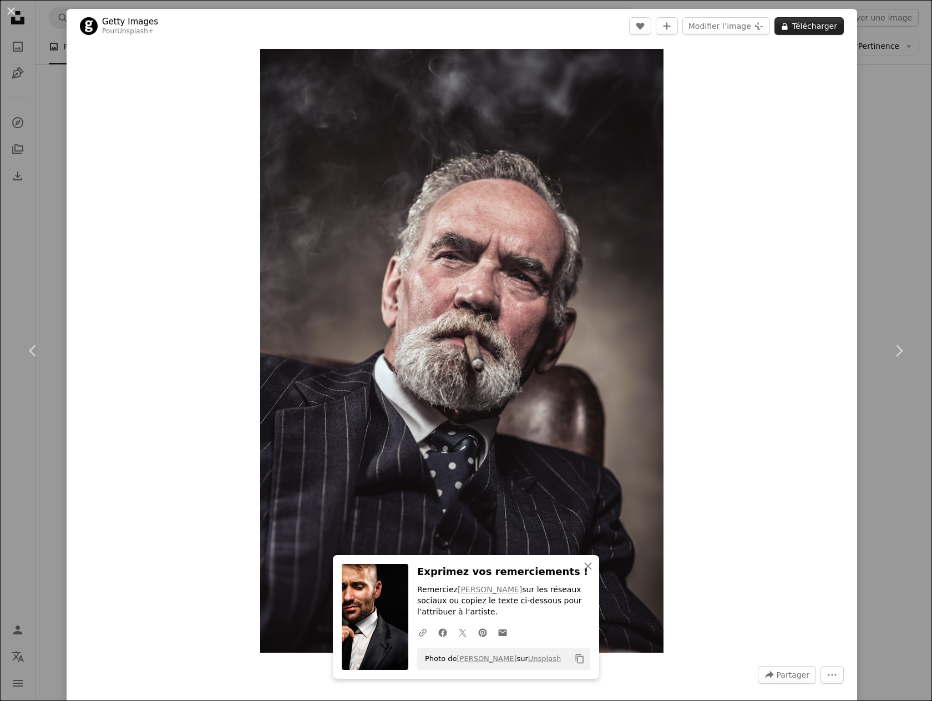
click at [797, 26] on button "A lock Télécharger" at bounding box center [809, 26] width 69 height 18
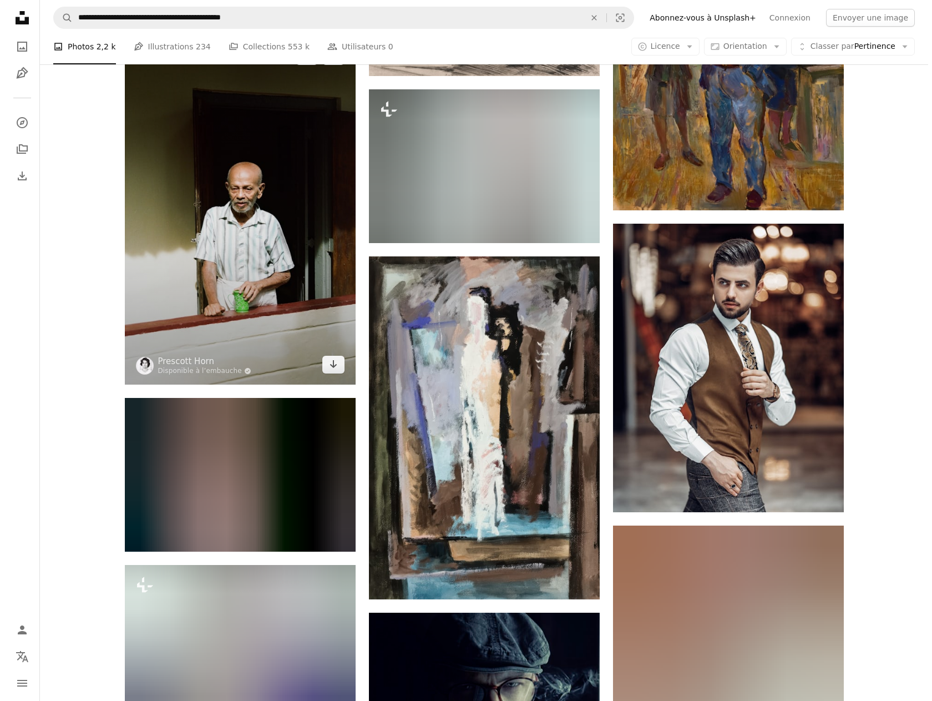
scroll to position [29245, 0]
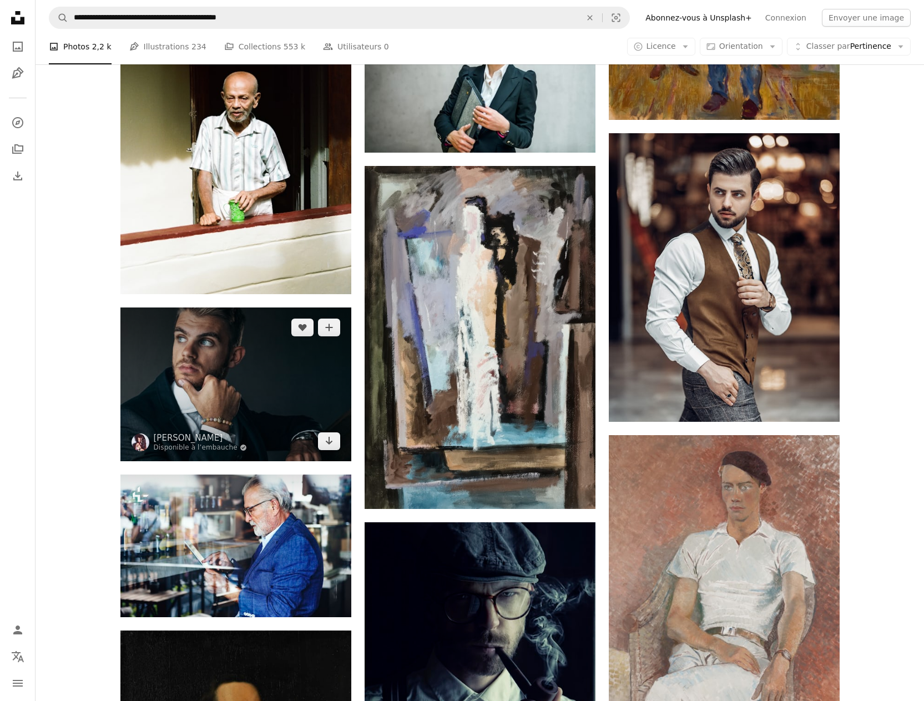
click at [192, 405] on img at bounding box center [235, 384] width 231 height 154
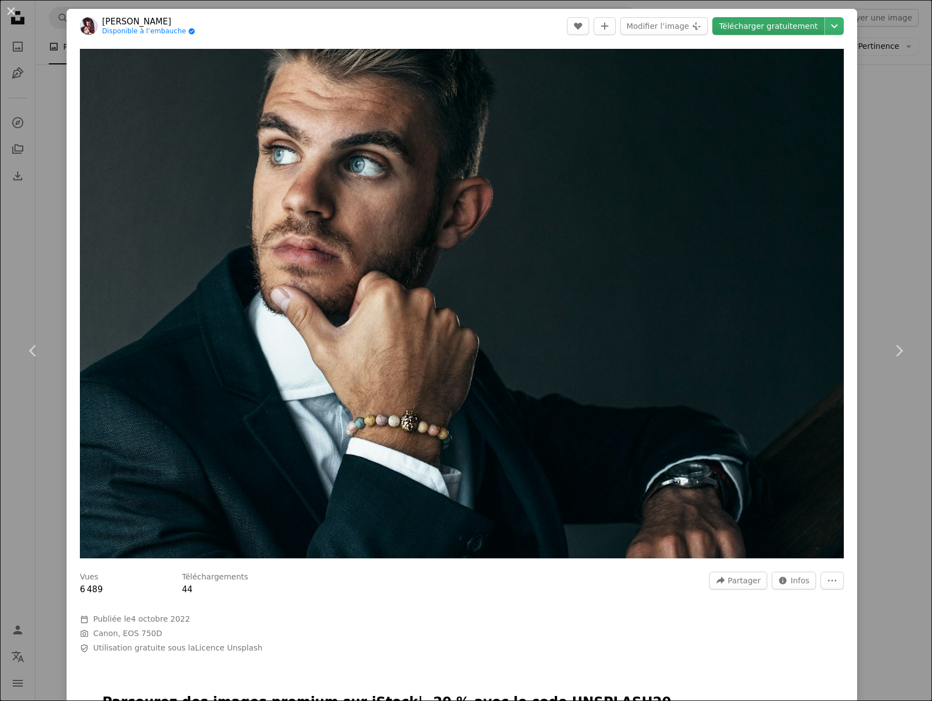
click at [762, 24] on link "Télécharger gratuitement" at bounding box center [769, 26] width 112 height 18
